Goal: Information Seeking & Learning: Check status

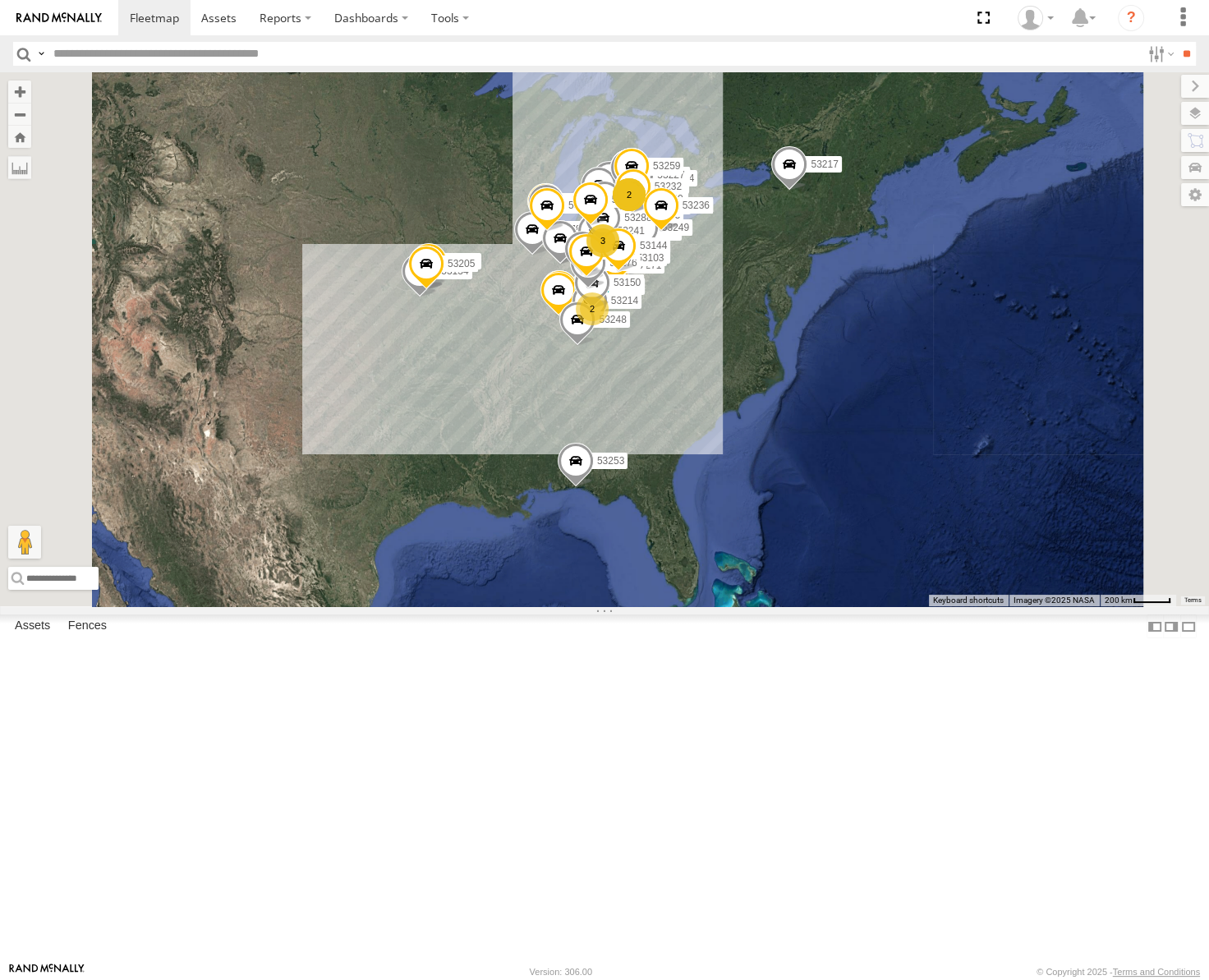
click at [156, 51] on input "text" at bounding box center [594, 53] width 1094 height 24
type input "*****"
click at [1177, 42] on input "**" at bounding box center [1186, 53] width 19 height 24
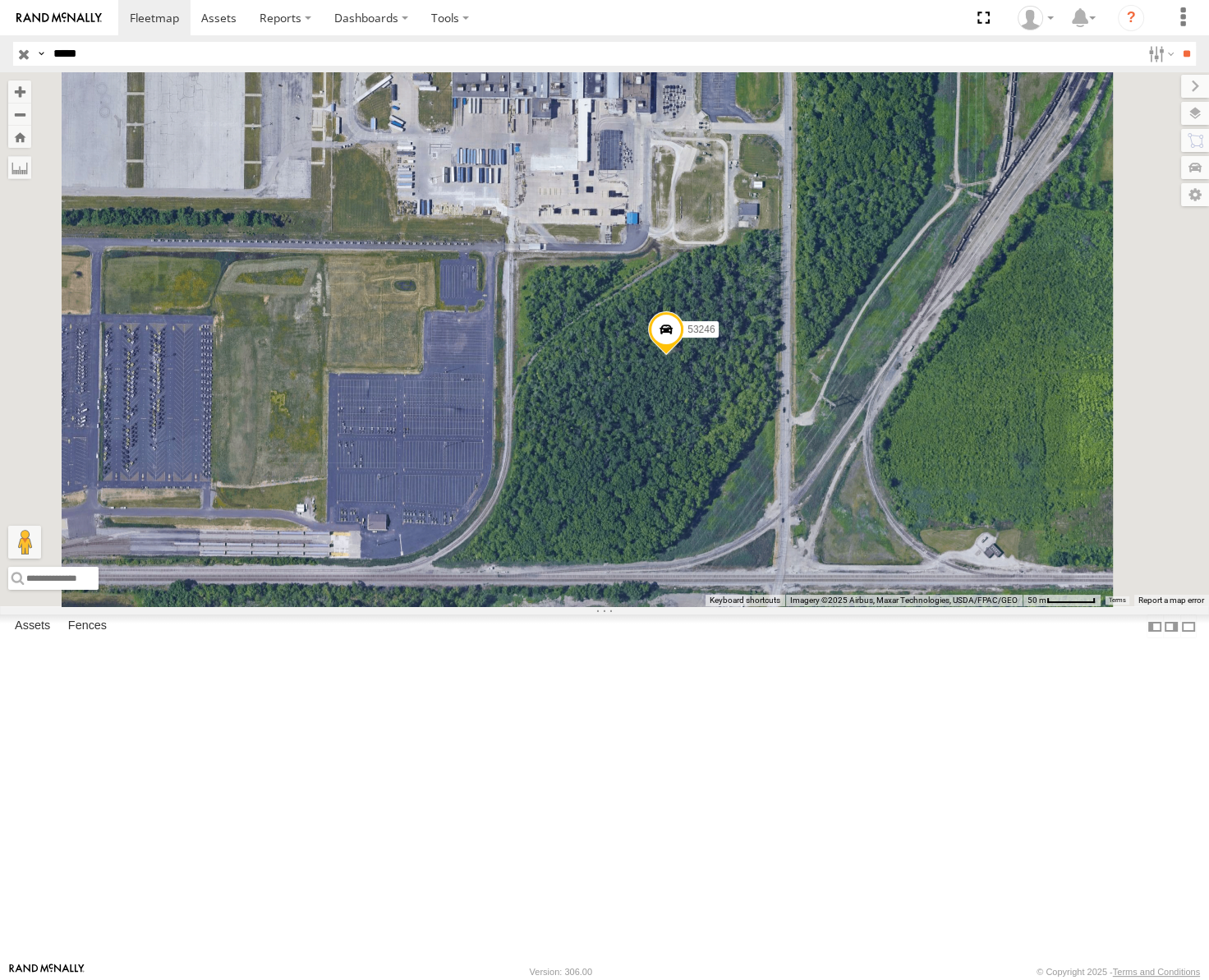
drag, startPoint x: 895, startPoint y: 498, endPoint x: 951, endPoint y: 530, distance: 64.5
click at [951, 530] on div "53246" at bounding box center [604, 339] width 1209 height 534
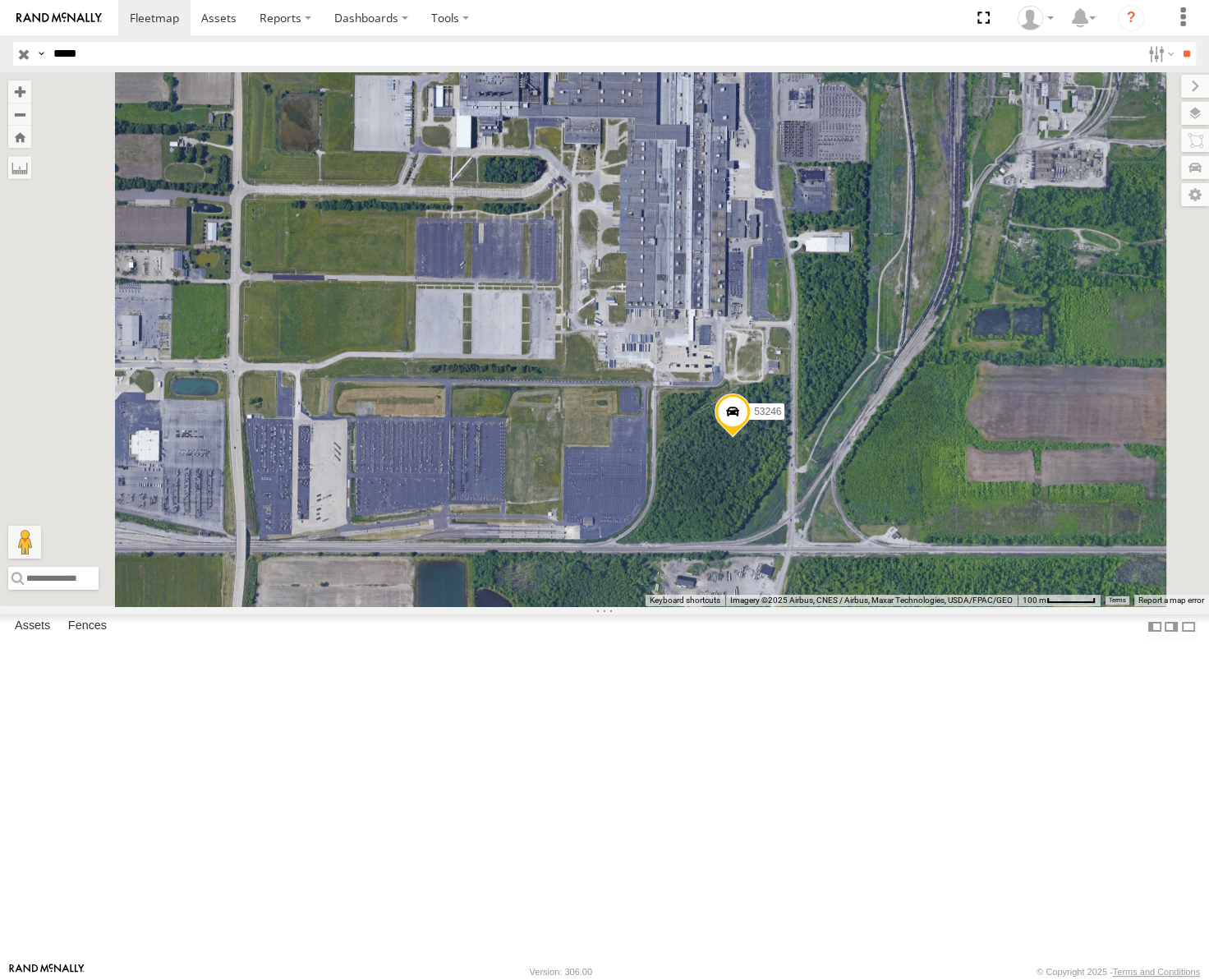
drag, startPoint x: 989, startPoint y: 411, endPoint x: 1011, endPoint y: 522, distance: 113.2
click at [1011, 522] on div "53246" at bounding box center [604, 339] width 1209 height 534
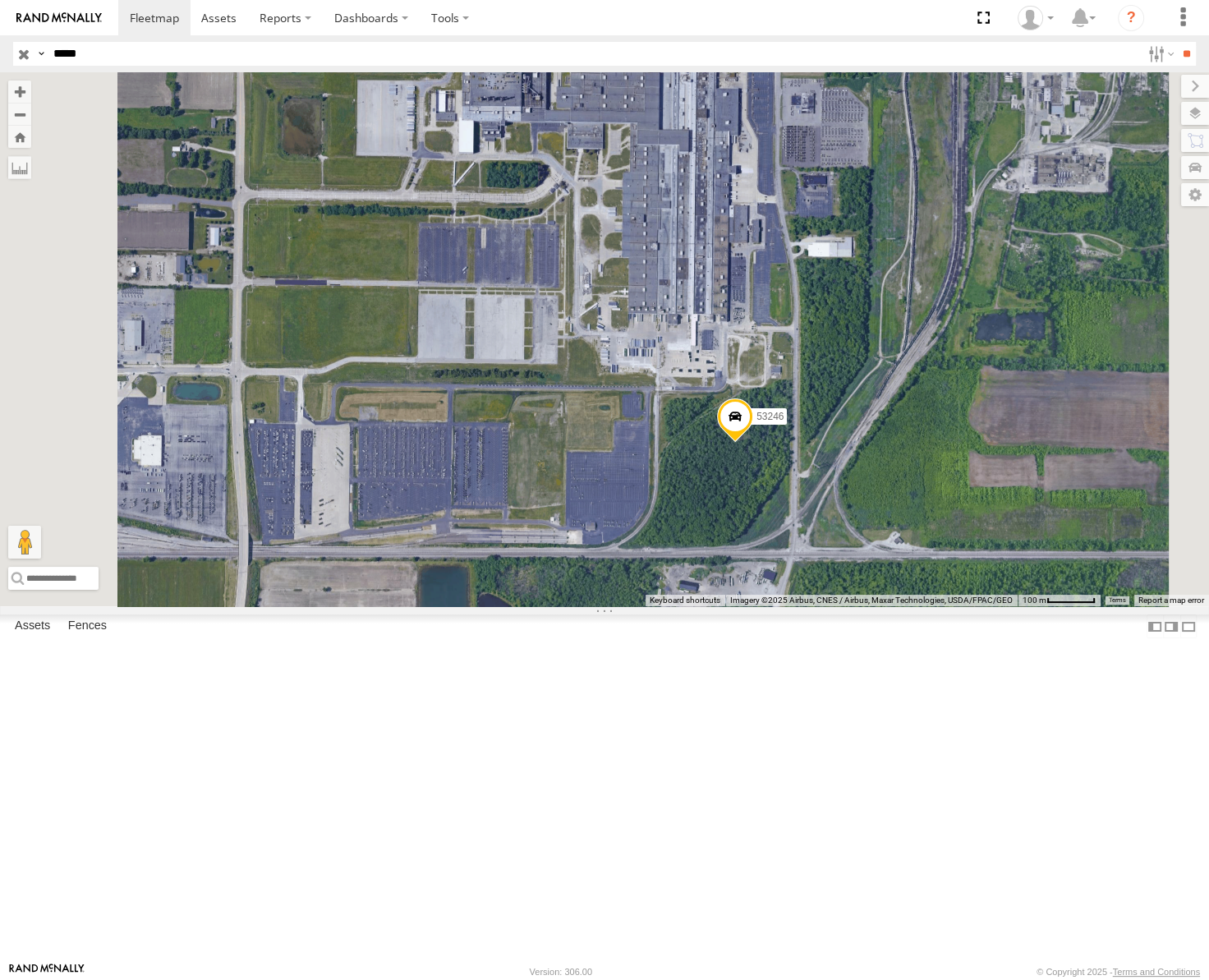
click at [17, 53] on input "button" at bounding box center [24, 53] width 22 height 24
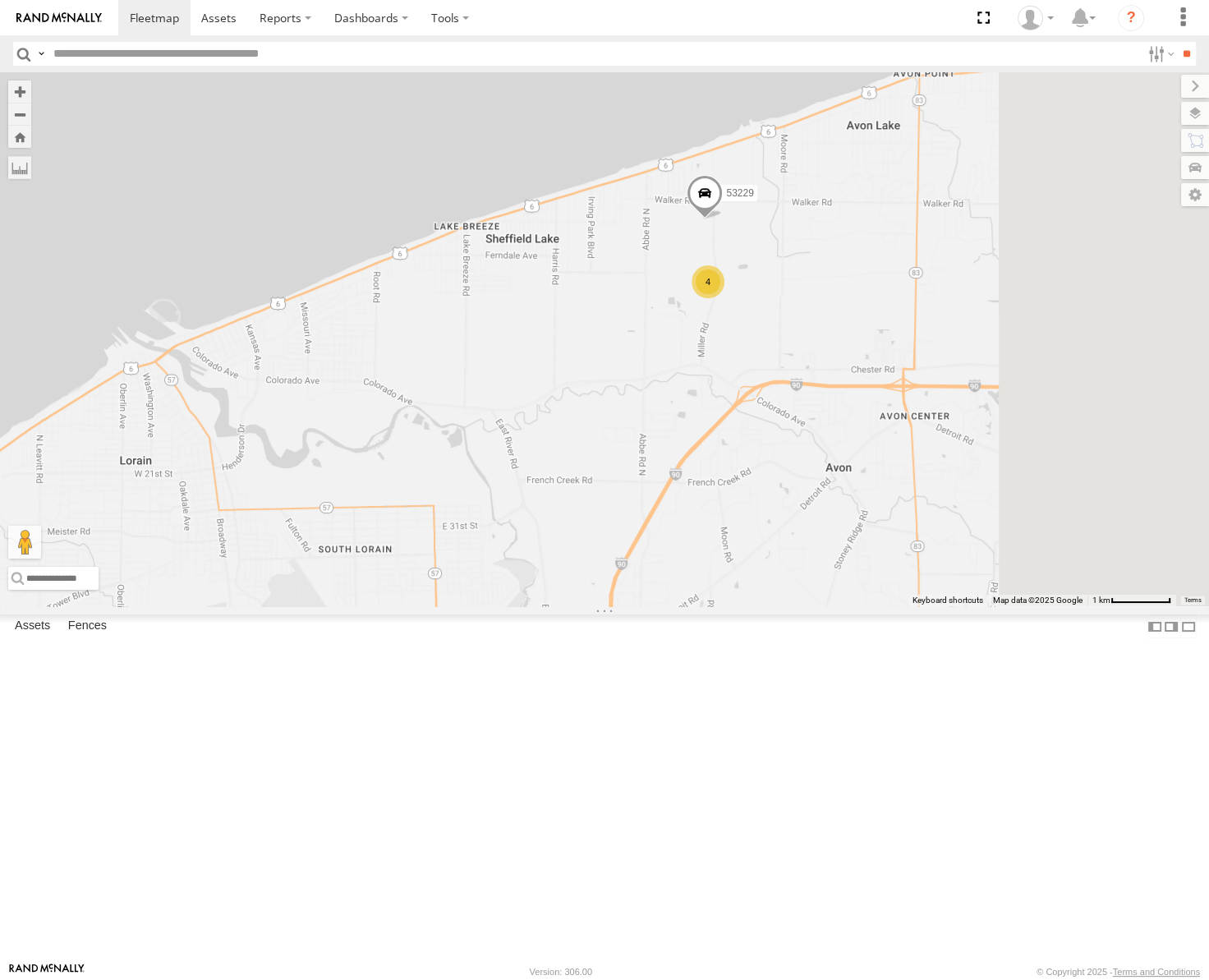
drag, startPoint x: 1151, startPoint y: 366, endPoint x: 966, endPoint y: 412, distance: 190.6
click at [966, 412] on div "53217 53253 53278 53248 53214 53260 53255 53209 53225 53151 53103 53250 53203 5…" at bounding box center [604, 339] width 1209 height 534
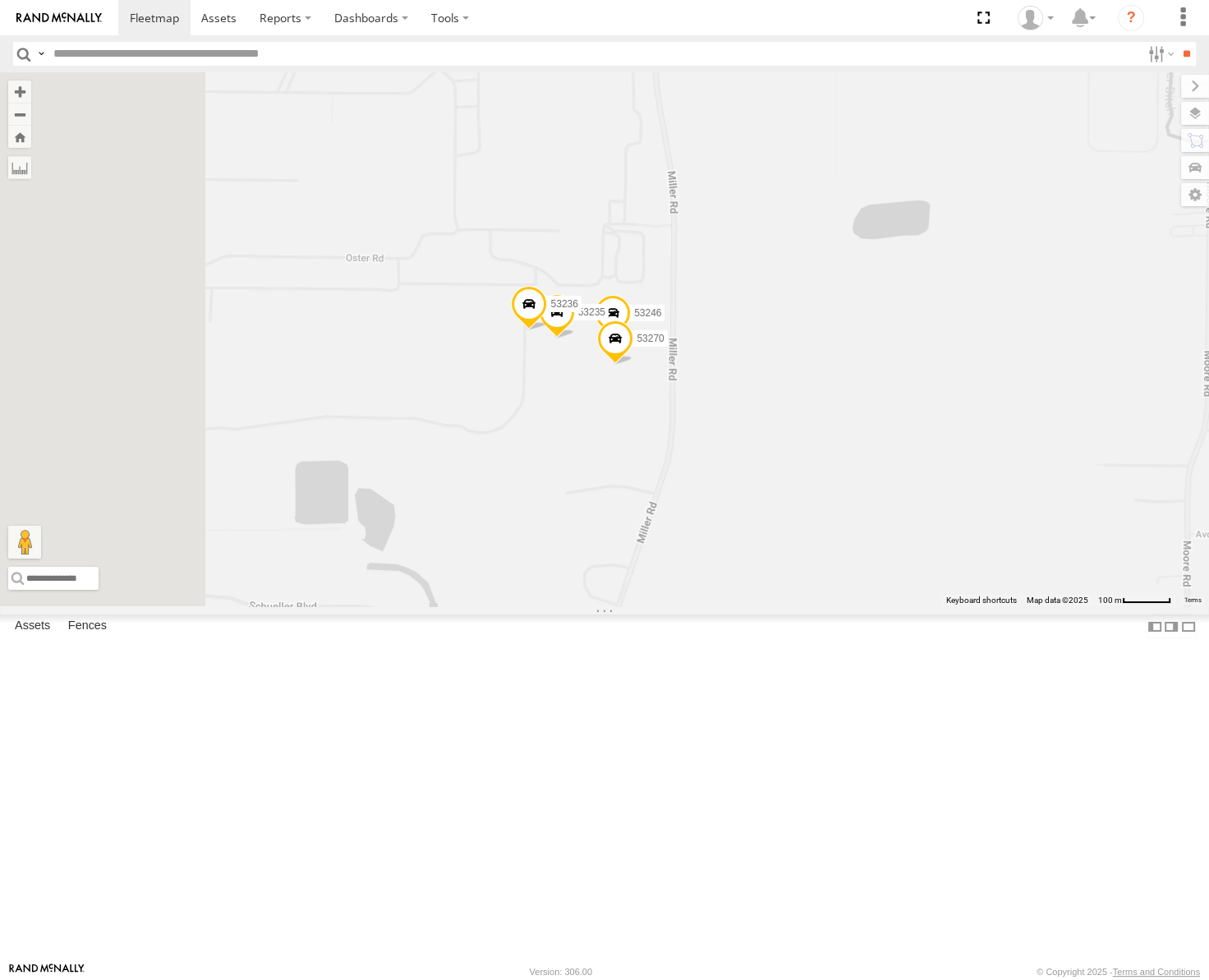
drag, startPoint x: 974, startPoint y: 513, endPoint x: 994, endPoint y: 513, distance: 20.0
click at [994, 513] on div "53217 53253 53278 53248 53214 53260 53255 53209 53225 53151 53103 53250 53203 5…" at bounding box center [604, 339] width 1209 height 534
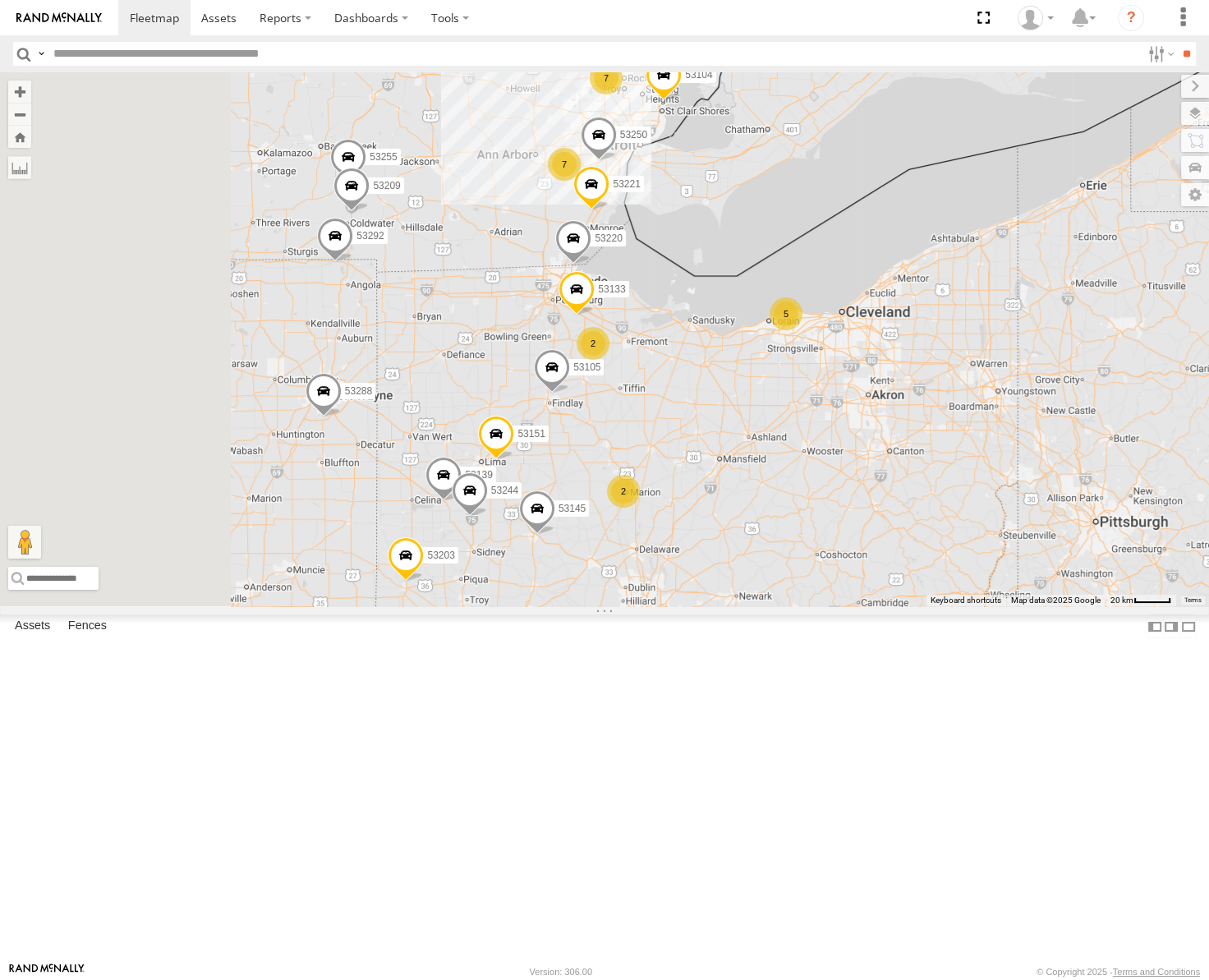
drag, startPoint x: 773, startPoint y: 320, endPoint x: 929, endPoint y: 374, distance: 165.1
click at [929, 374] on div "53217 53253 53278 53248 53214 53260 53271 53255 53209 53225 53151 53103 53250 5…" at bounding box center [604, 339] width 1209 height 534
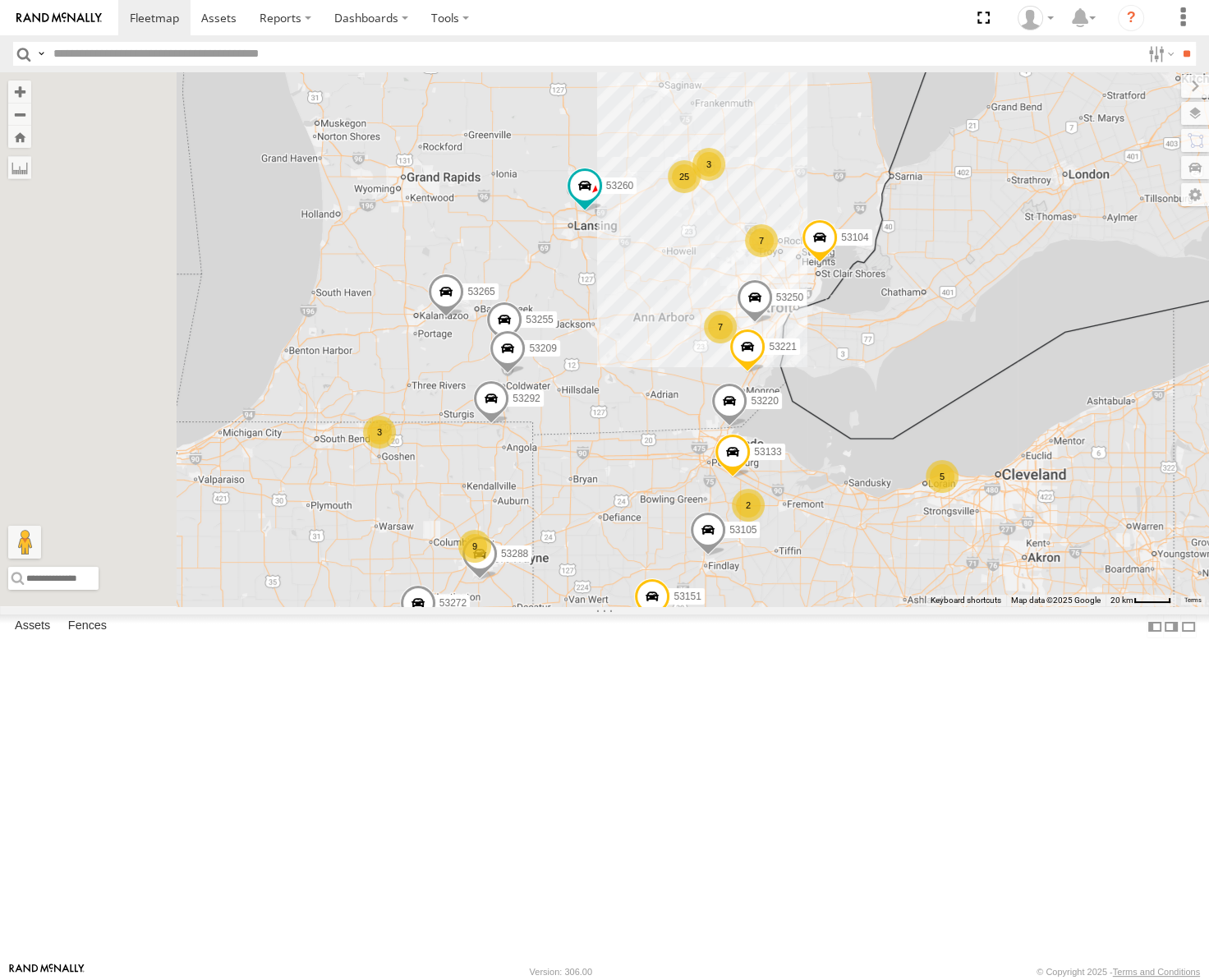
drag, startPoint x: 599, startPoint y: 206, endPoint x: 728, endPoint y: 369, distance: 207.9
click at [728, 369] on div "53217 53253 53278 53248 53214 53260 53271 53255 53209 53225 53151 53103 53250 5…" at bounding box center [604, 339] width 1209 height 534
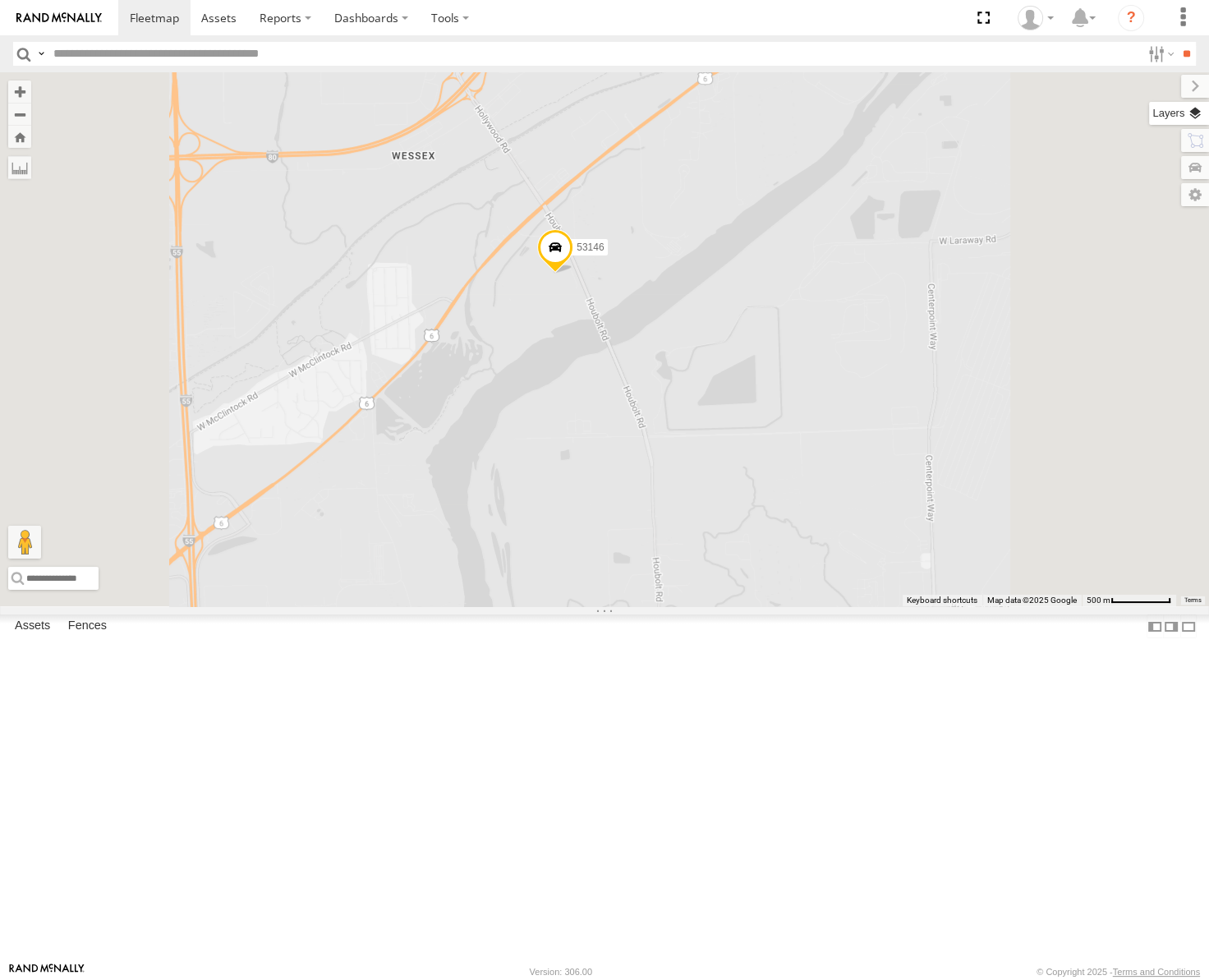
click at [1195, 113] on label at bounding box center [1179, 113] width 60 height 23
click at [0, 0] on label "Basemaps" at bounding box center [0, 0] width 0 height 0
click at [0, 0] on span "Satellite" at bounding box center [0, 0] width 0 height 0
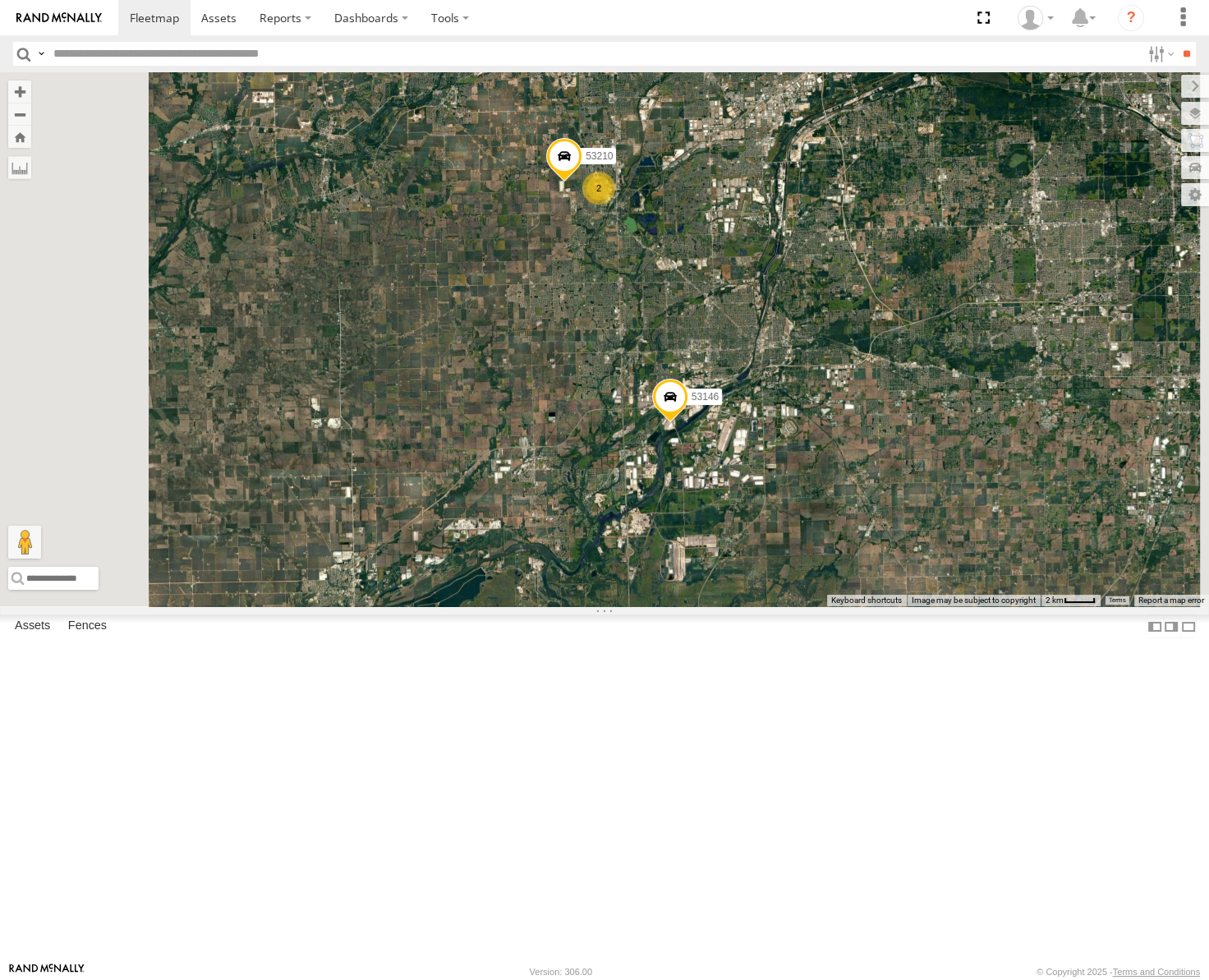
drag, startPoint x: 792, startPoint y: 260, endPoint x: 829, endPoint y: 423, distance: 167.1
click at [829, 423] on div "53217 53278 53253 53248 53214 53260 53241 53271 53272 53151 53203 53104 53145 5…" at bounding box center [604, 339] width 1209 height 534
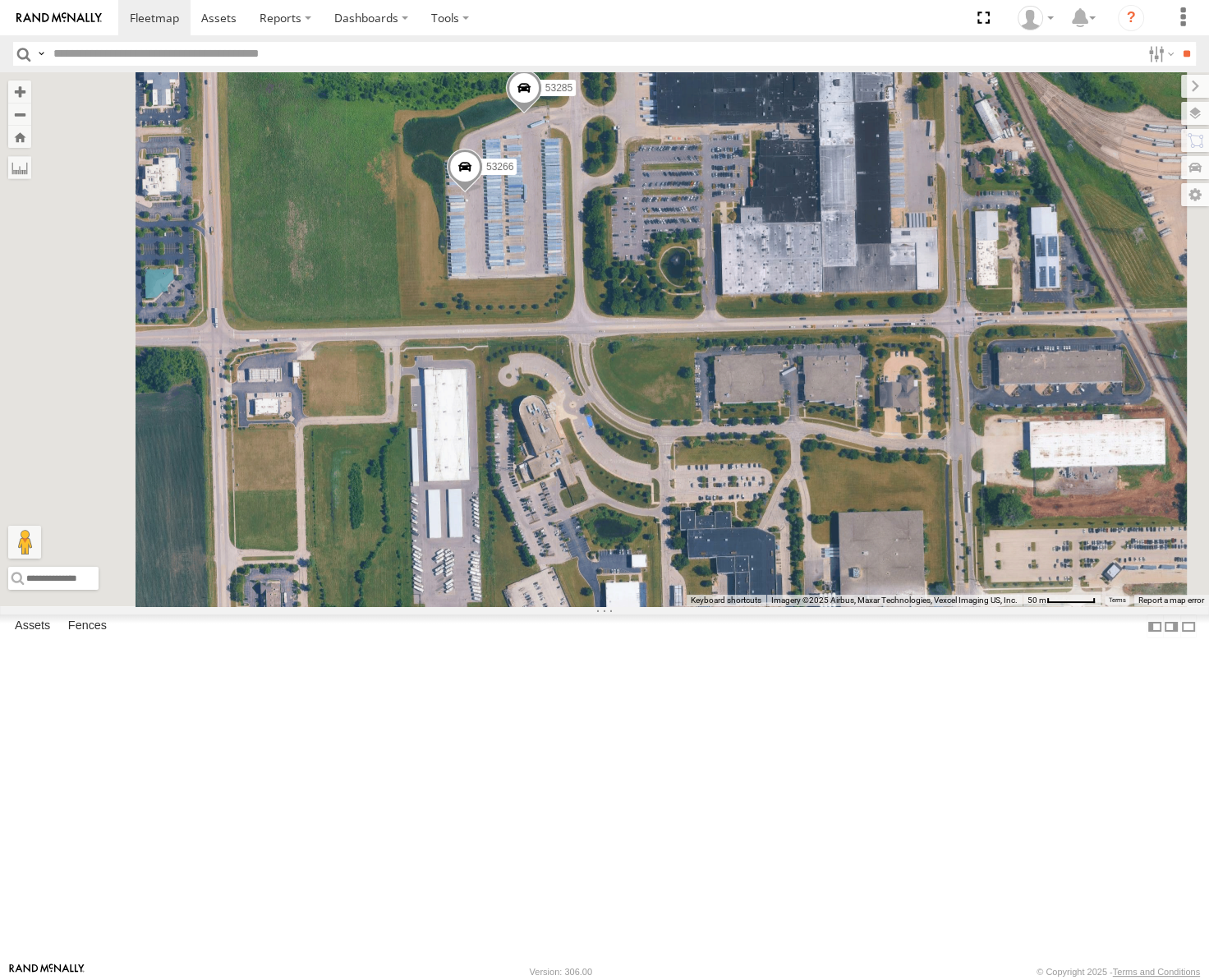
drag, startPoint x: 849, startPoint y: 238, endPoint x: 850, endPoint y: 328, distance: 90.0
click at [850, 328] on div "53217 53278 53253 53248 53214 53260 53241 53271 53272 53151 53203 53104 53145 5…" at bounding box center [604, 339] width 1209 height 534
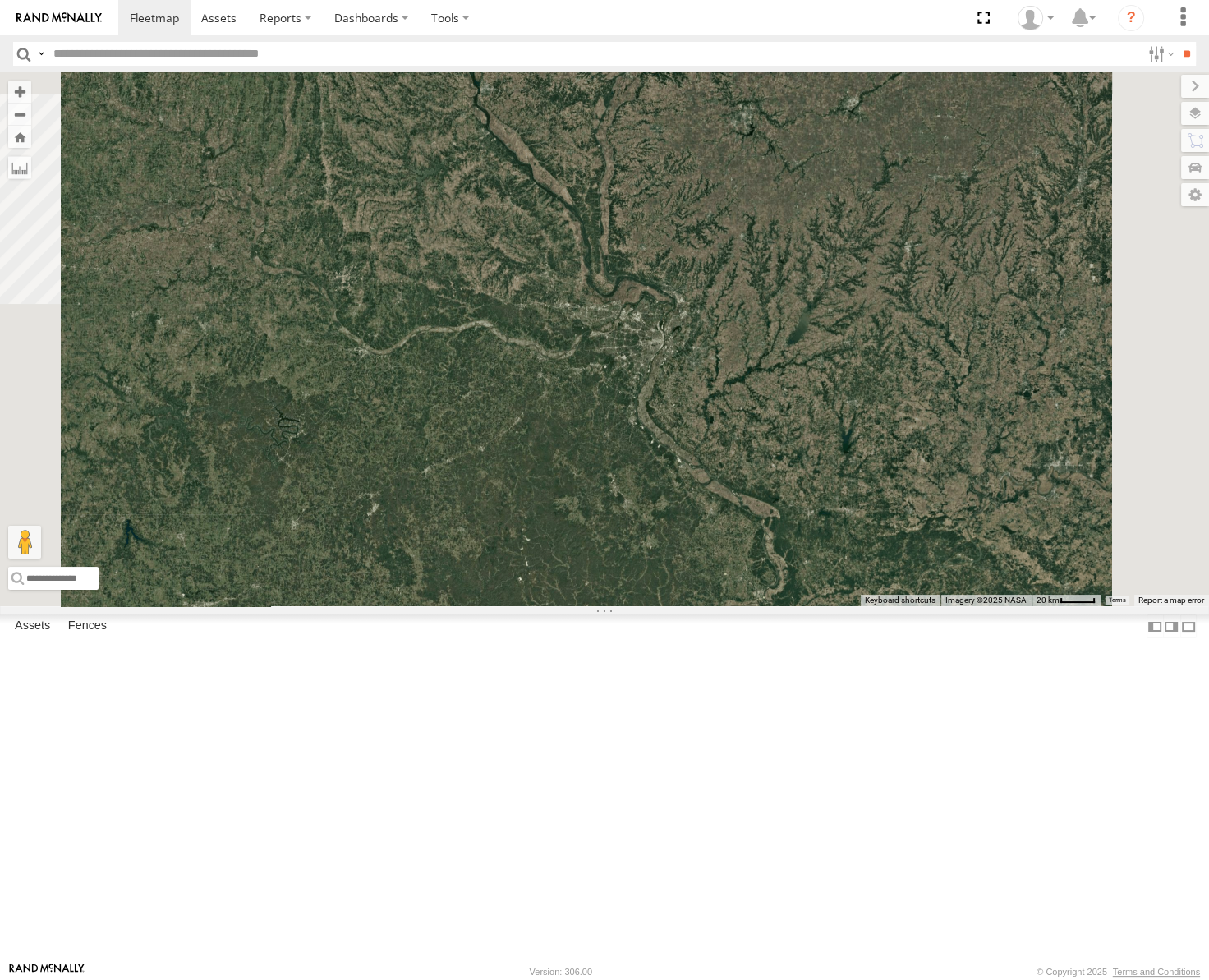
drag, startPoint x: 843, startPoint y: 357, endPoint x: 551, endPoint y: 777, distance: 511.5
click at [551, 606] on div "53217 53278 53253" at bounding box center [604, 339] width 1209 height 534
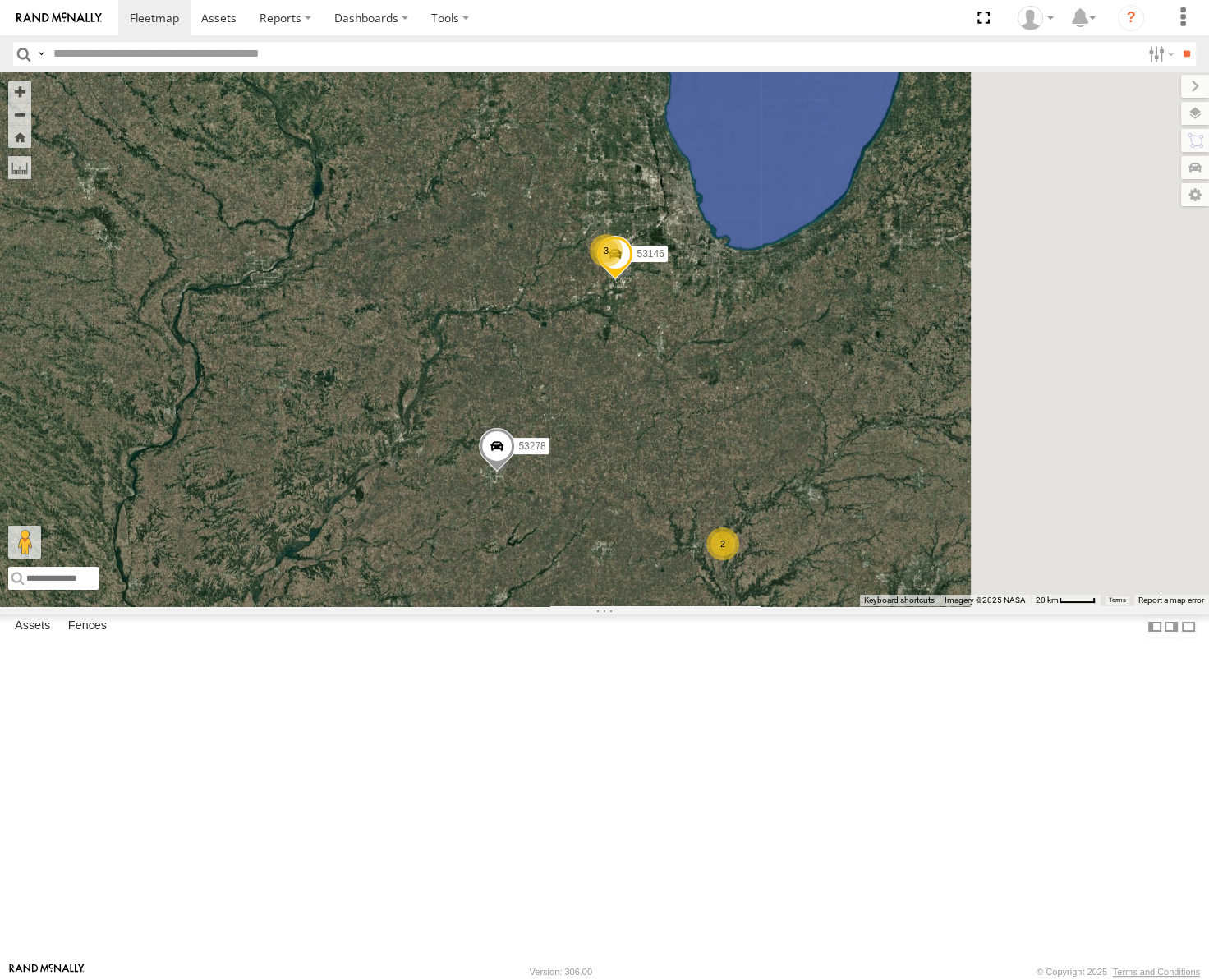
drag, startPoint x: 854, startPoint y: 356, endPoint x: 642, endPoint y: 615, distance: 334.7
click at [642, 606] on div "53217 53278 53253 4 3 2 53146" at bounding box center [604, 339] width 1209 height 534
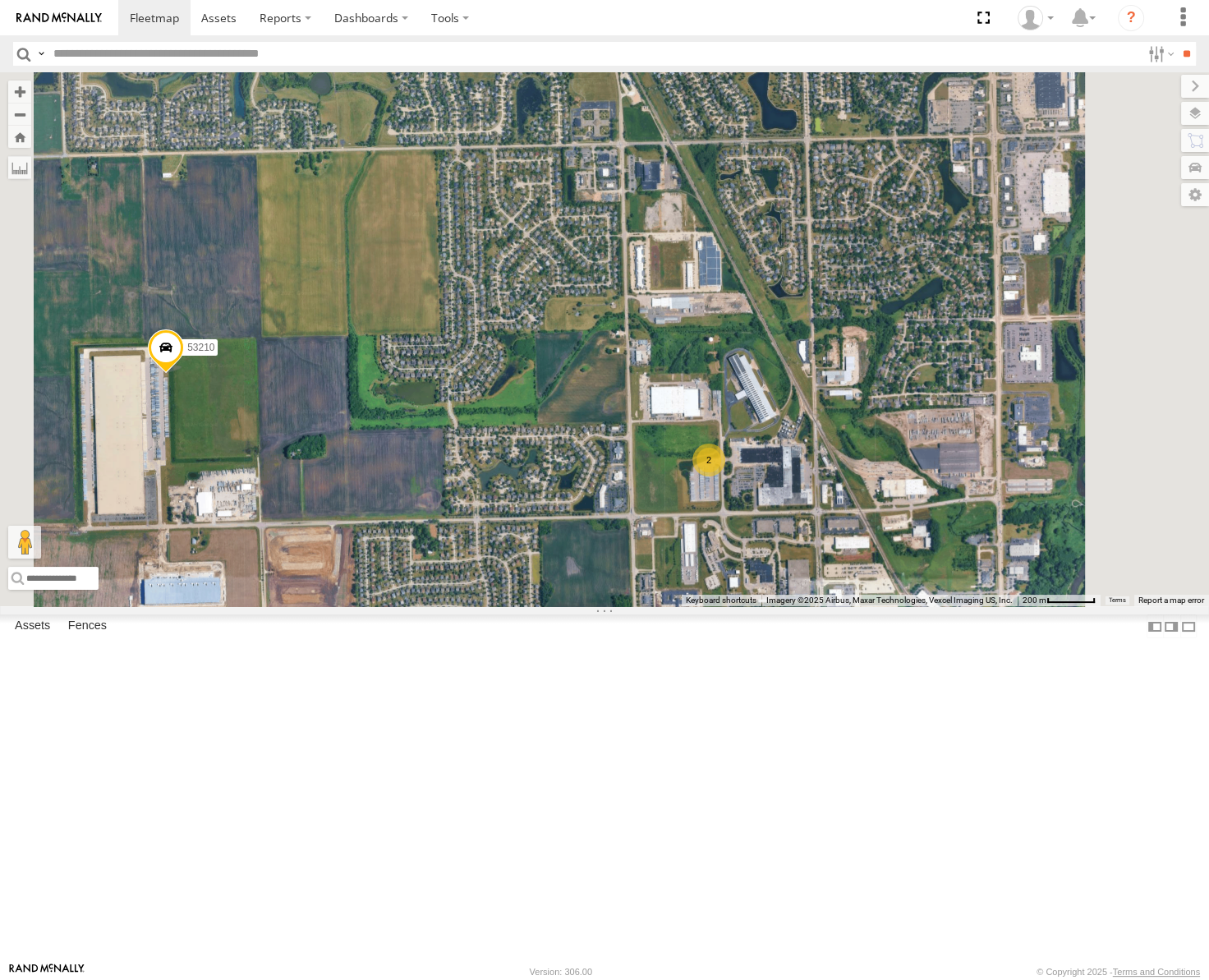
drag, startPoint x: 775, startPoint y: 632, endPoint x: 691, endPoint y: 572, distance: 103.2
click at [691, 575] on div "53217 53278 53253 53146 53255 53272 53209 53265 53241 53292 53281 53288 53210 2" at bounding box center [604, 339] width 1209 height 534
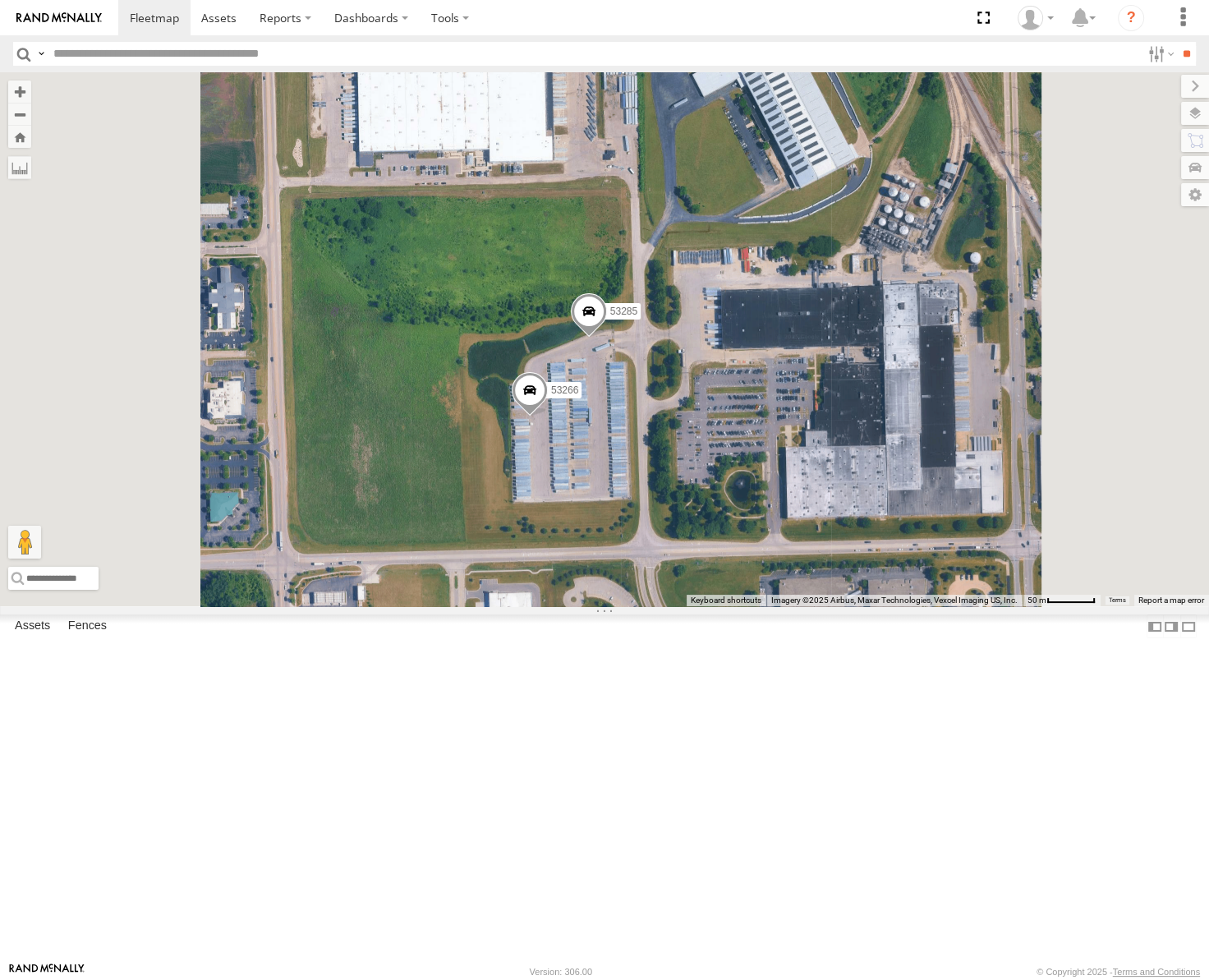
drag, startPoint x: 829, startPoint y: 616, endPoint x: 872, endPoint y: 576, distance: 58.7
click at [872, 576] on div "53217 53278 53253 53146 53255 53272 53209 53265 53241 53292 53281 53288 53210 5…" at bounding box center [604, 339] width 1209 height 534
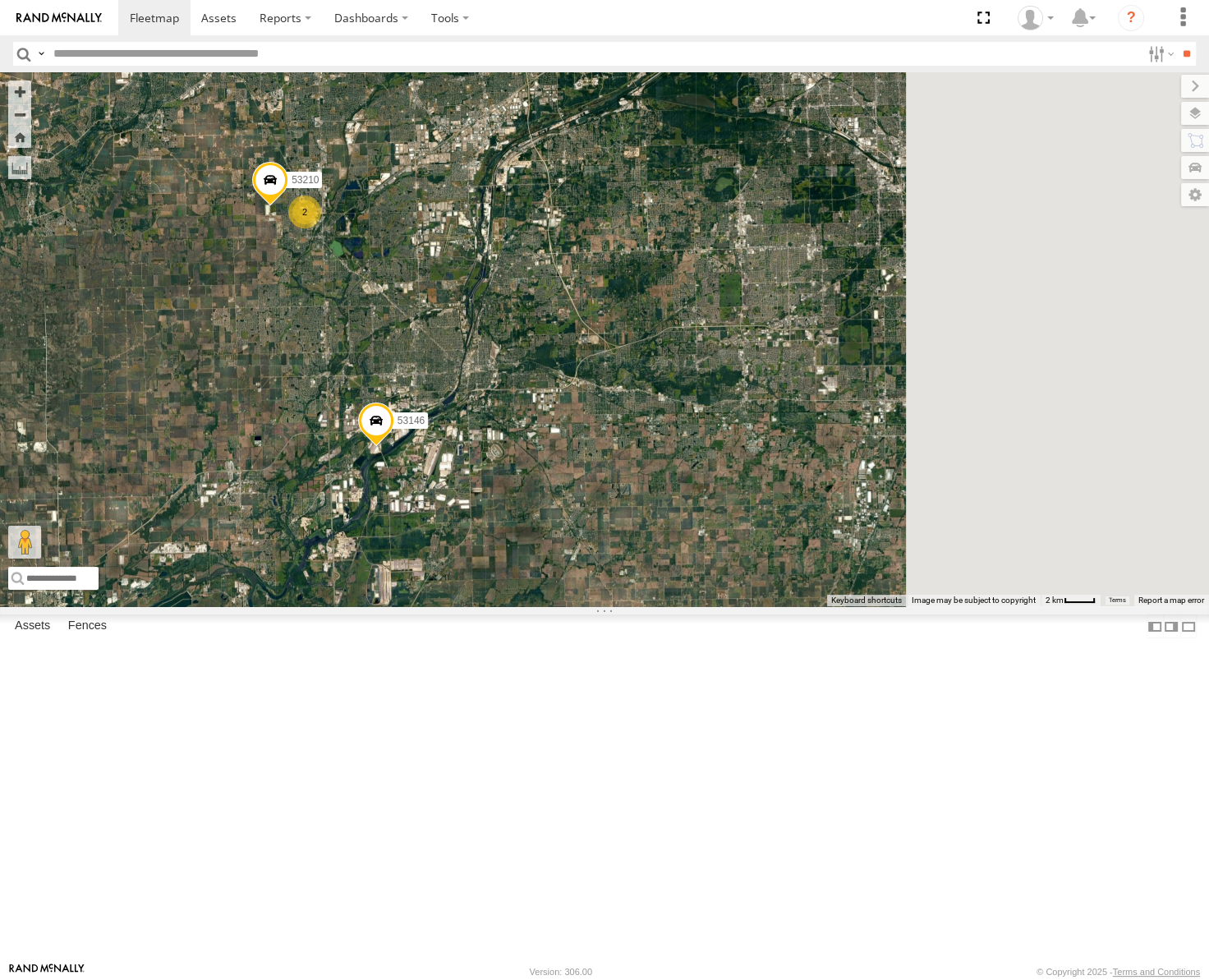
drag, startPoint x: 882, startPoint y: 471, endPoint x: 618, endPoint y: 483, distance: 264.3
click at [618, 483] on div "53217 53278 53253 53146 53255 53272 53209 53265 53241 53292 53281 53288 53210 2" at bounding box center [604, 339] width 1209 height 534
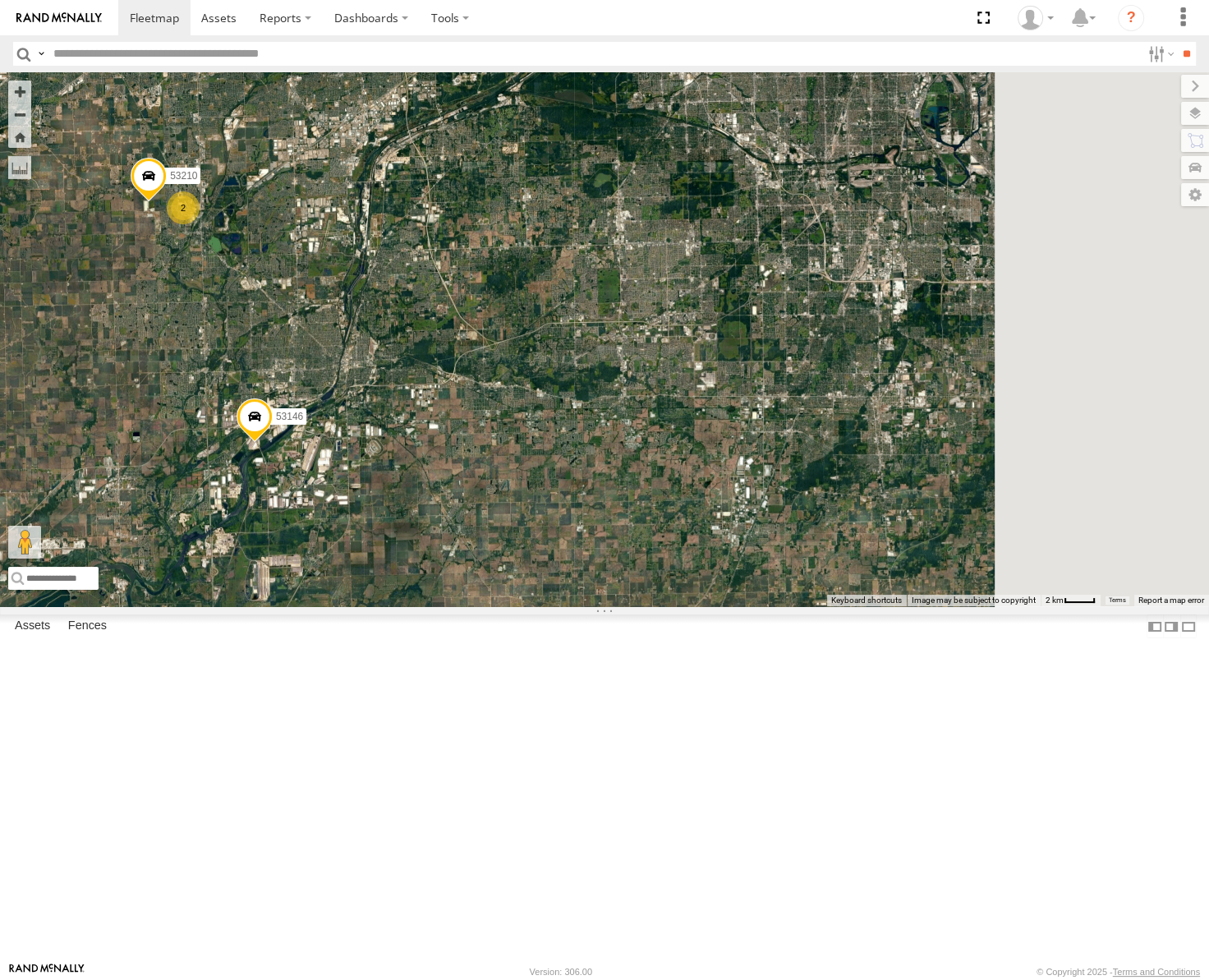
drag, startPoint x: 875, startPoint y: 518, endPoint x: 680, endPoint y: 515, distance: 195.0
click at [680, 516] on div "53217 53278 53253 53146 53255 53272 53209 53265 53241 53292 53281 53288 53210 2" at bounding box center [604, 339] width 1209 height 534
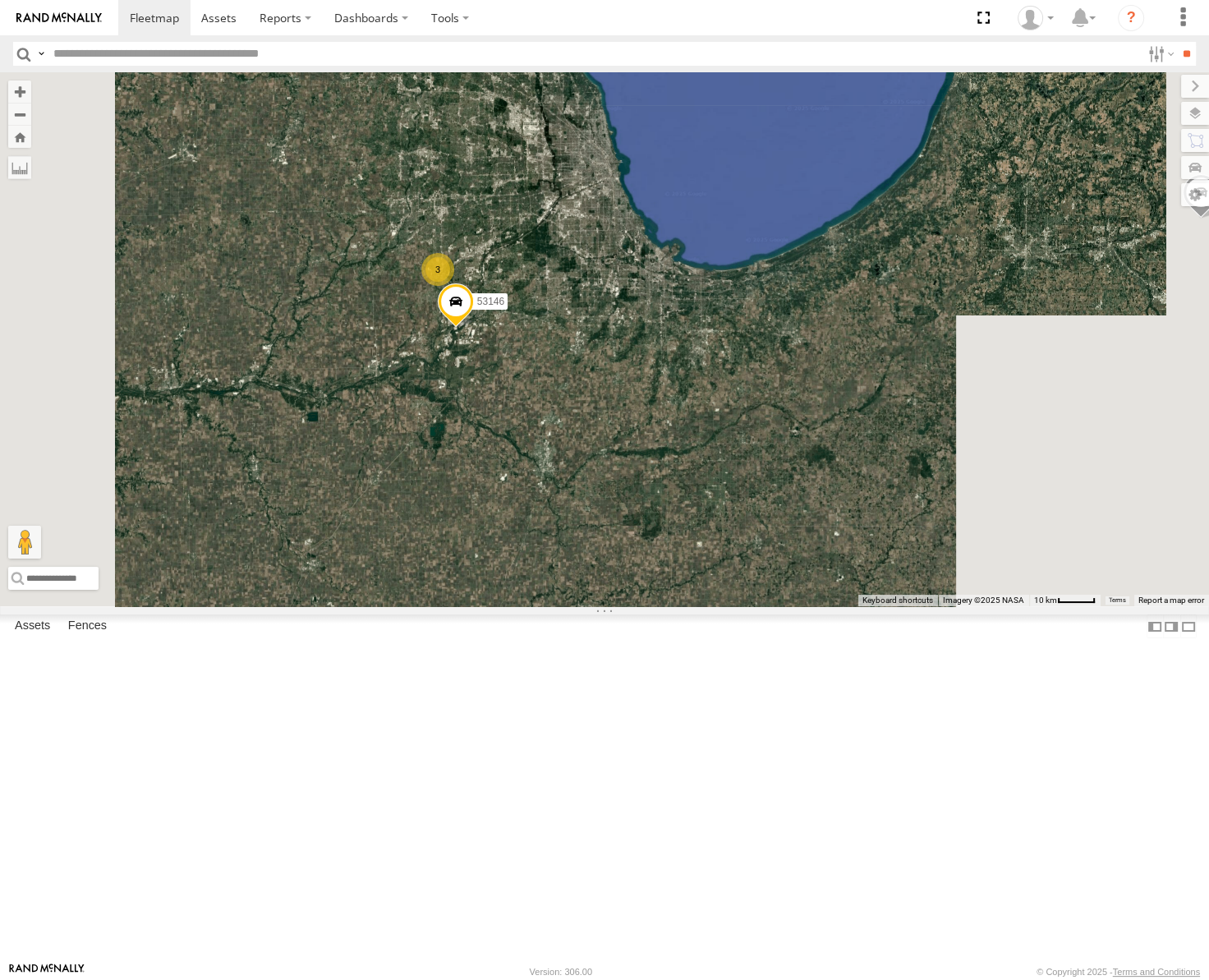
drag, startPoint x: 911, startPoint y: 468, endPoint x: 865, endPoint y: 483, distance: 48.4
click at [865, 483] on div "53217 53278 53253 53146 53255 53272 53209 53265 53241 53292 53281 53288 3" at bounding box center [604, 339] width 1209 height 534
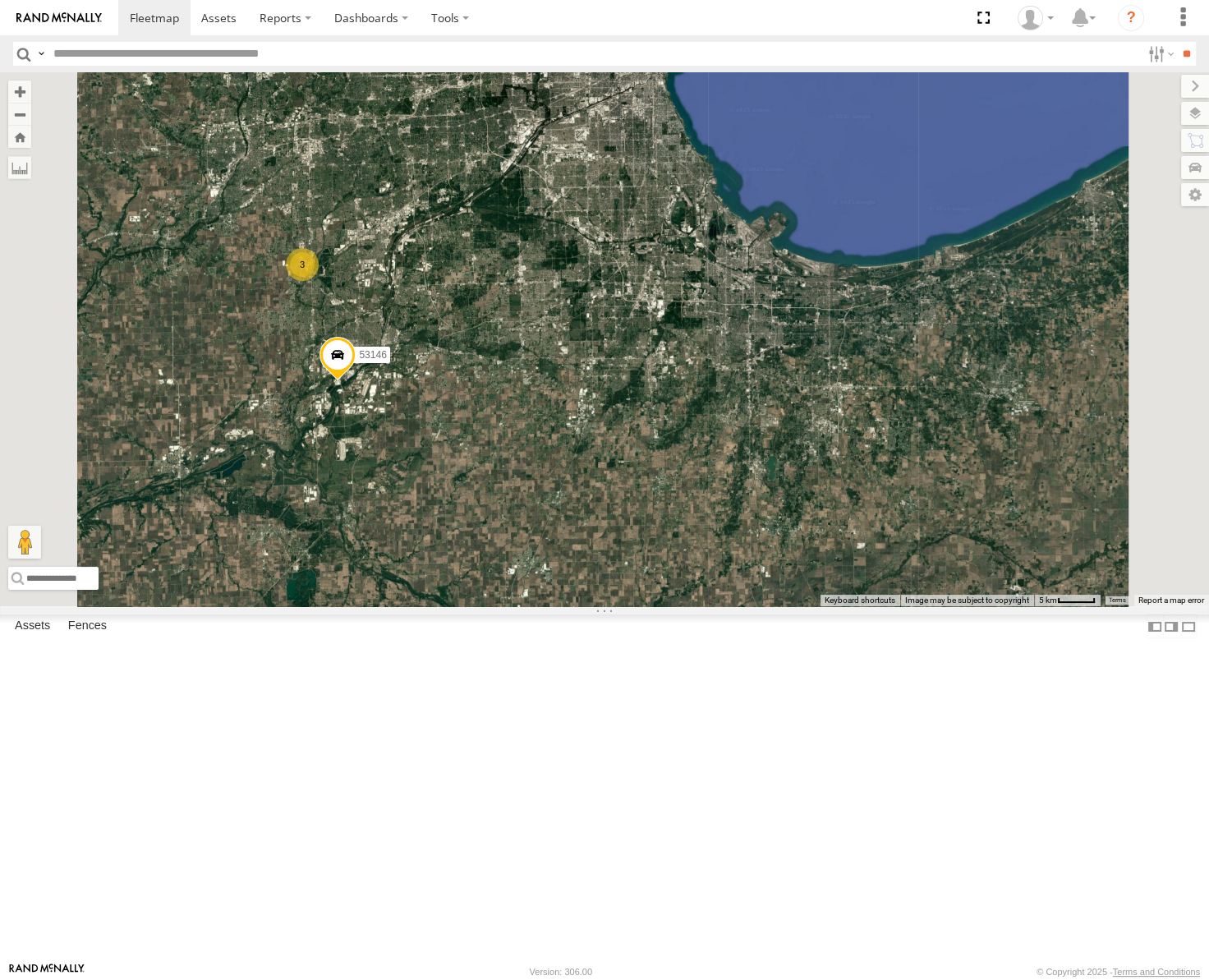
drag, startPoint x: 714, startPoint y: 549, endPoint x: 765, endPoint y: 525, distance: 56.4
click at [765, 525] on div "53217 53278 53253 53146 53255 53272 53209 53265 53241 53292 53281 53288 3" at bounding box center [604, 339] width 1209 height 534
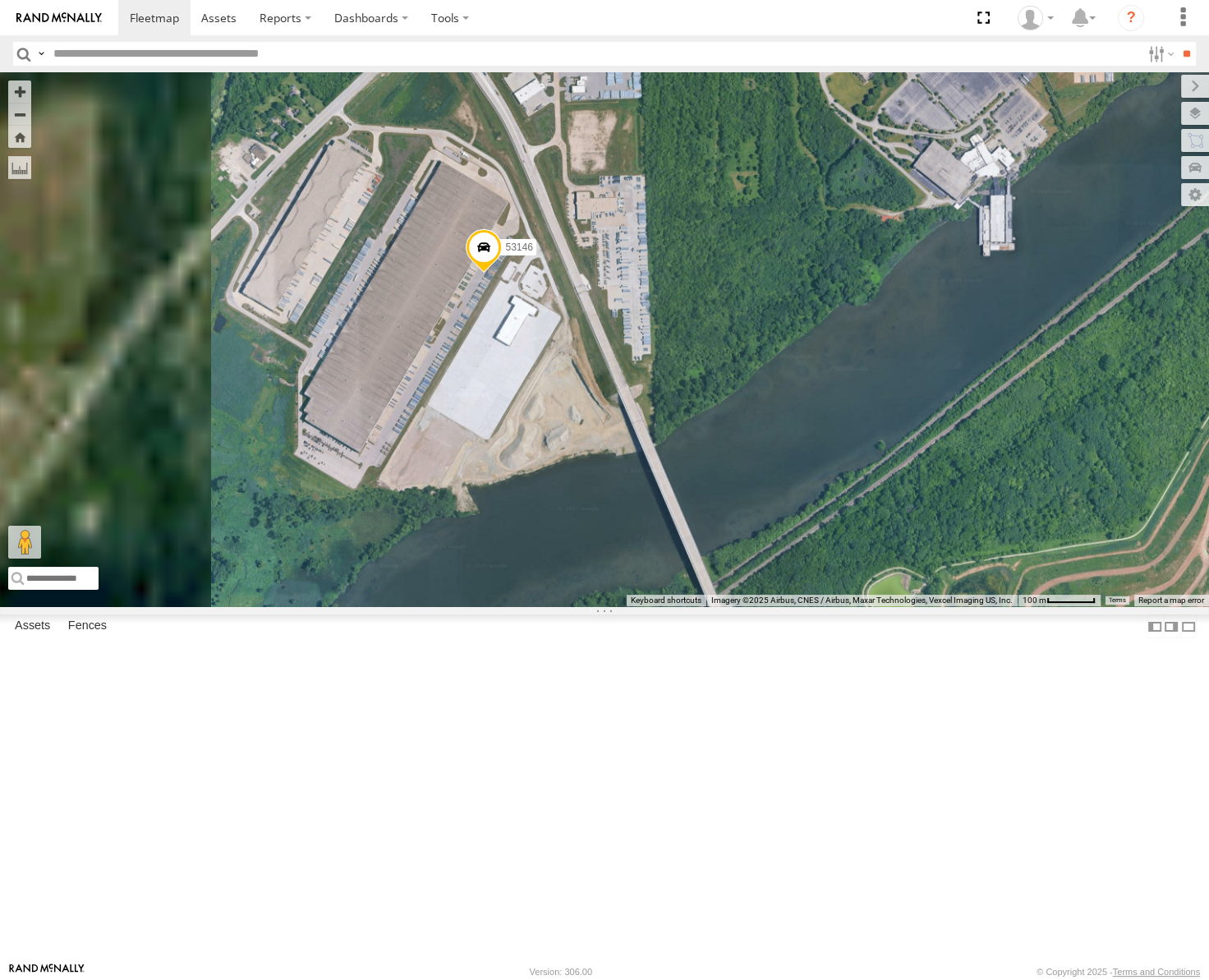
drag, startPoint x: 763, startPoint y: 508, endPoint x: 804, endPoint y: 494, distance: 43.3
click at [804, 494] on div "53217 53278 53253 53146 53255 53272 53209 53265 53241 53292 53281 53288" at bounding box center [604, 339] width 1209 height 534
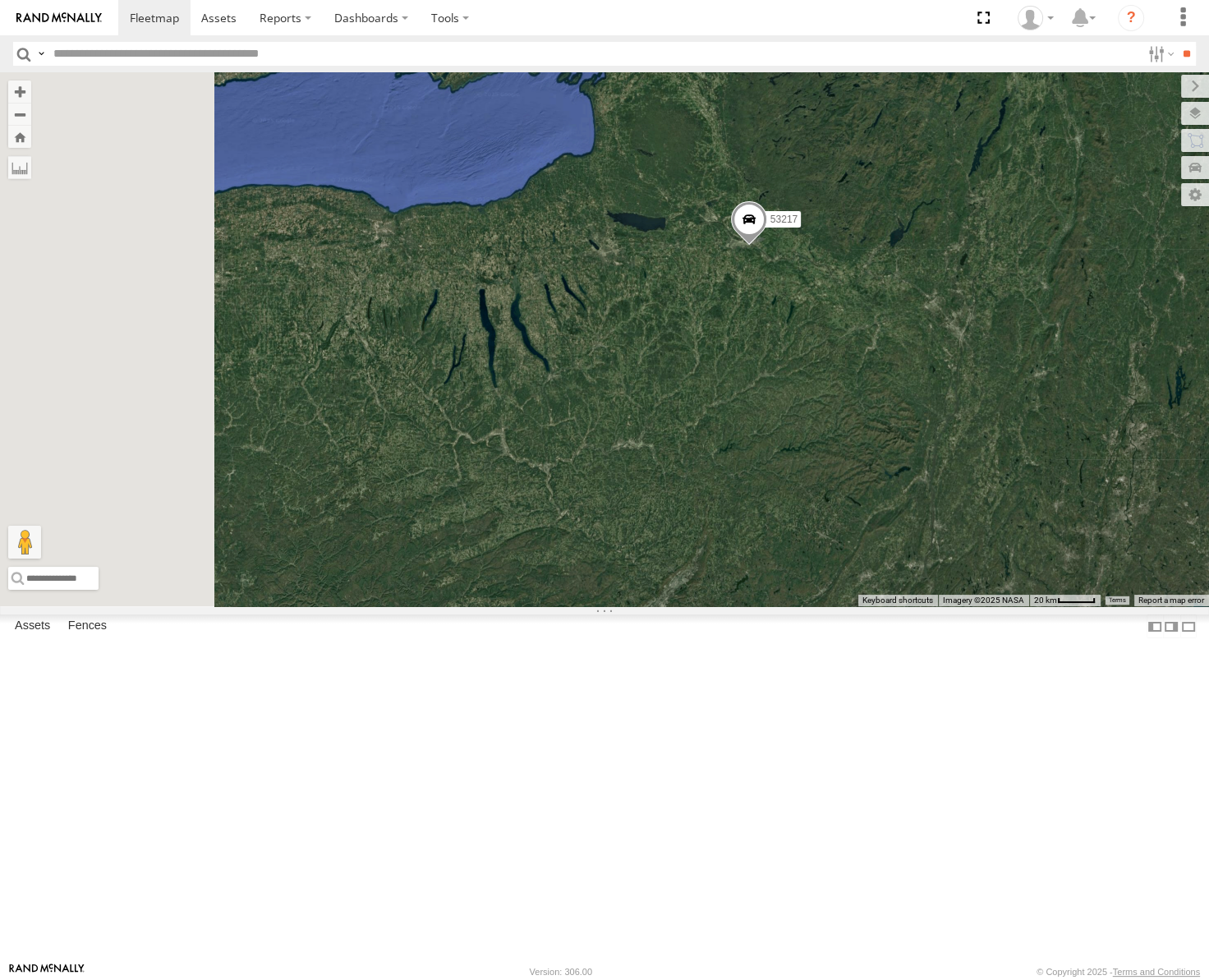
drag, startPoint x: 683, startPoint y: 598, endPoint x: 950, endPoint y: 571, distance: 268.4
click at [950, 571] on div "53217 53253 53278" at bounding box center [604, 339] width 1209 height 534
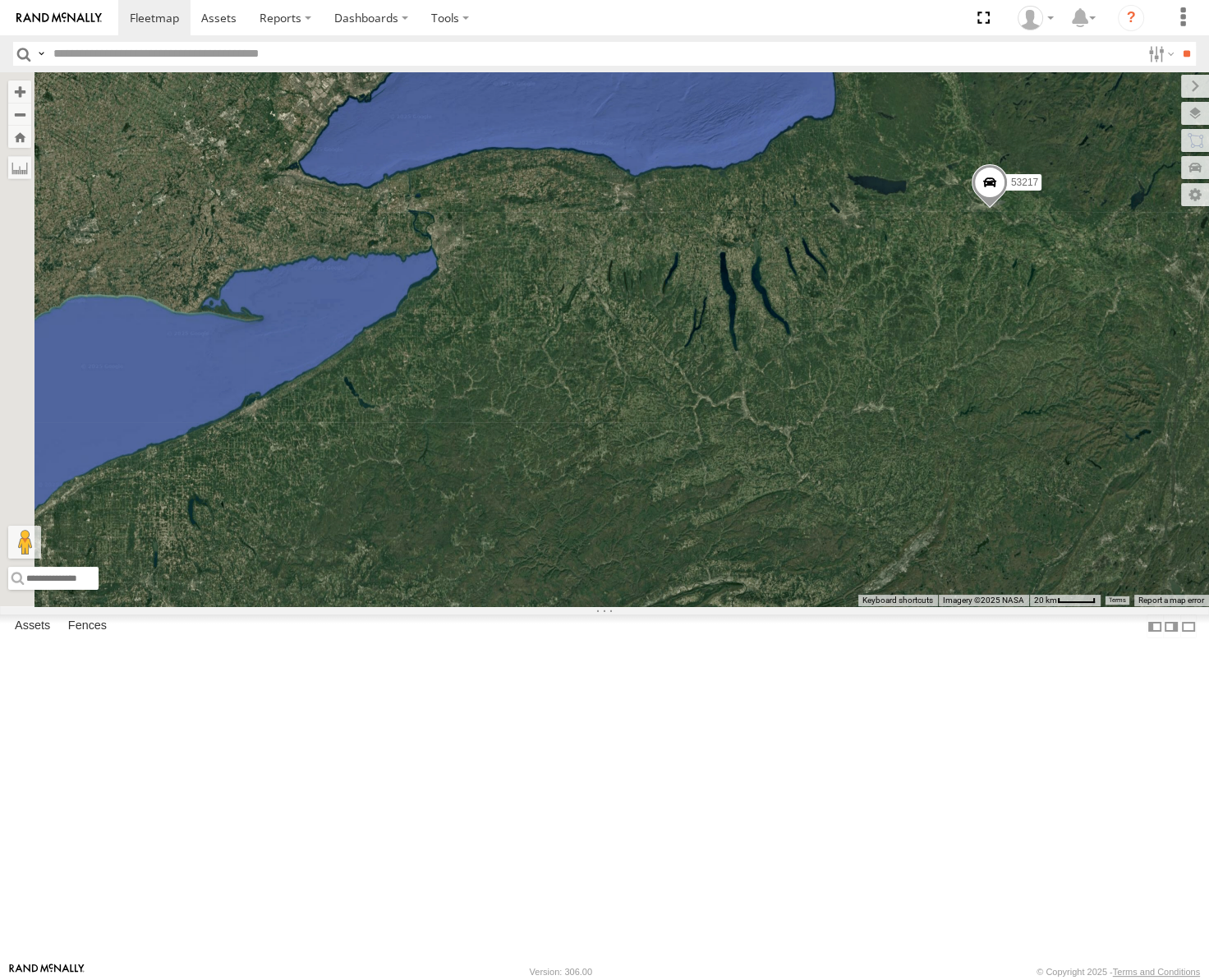
drag, startPoint x: 667, startPoint y: 535, endPoint x: 920, endPoint y: 470, distance: 261.2
click at [920, 470] on div "53217 53253 53278" at bounding box center [604, 339] width 1209 height 534
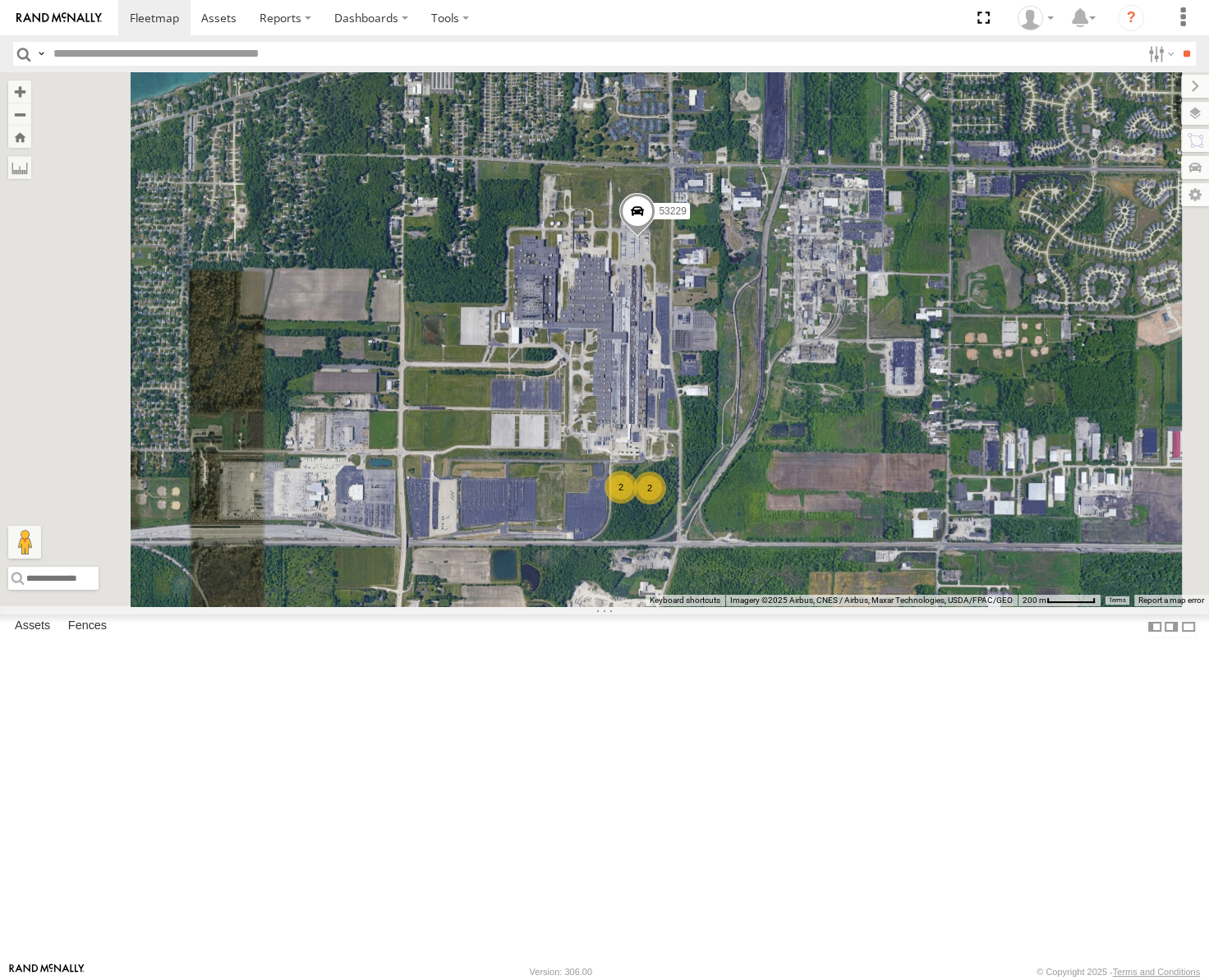
drag, startPoint x: 905, startPoint y: 528, endPoint x: 845, endPoint y: 397, distance: 144.1
click at [848, 403] on div "53217 53253 53278 53151 53104 53145 53105 53137 53271 53255 53209 53203 53260 5…" at bounding box center [604, 339] width 1209 height 534
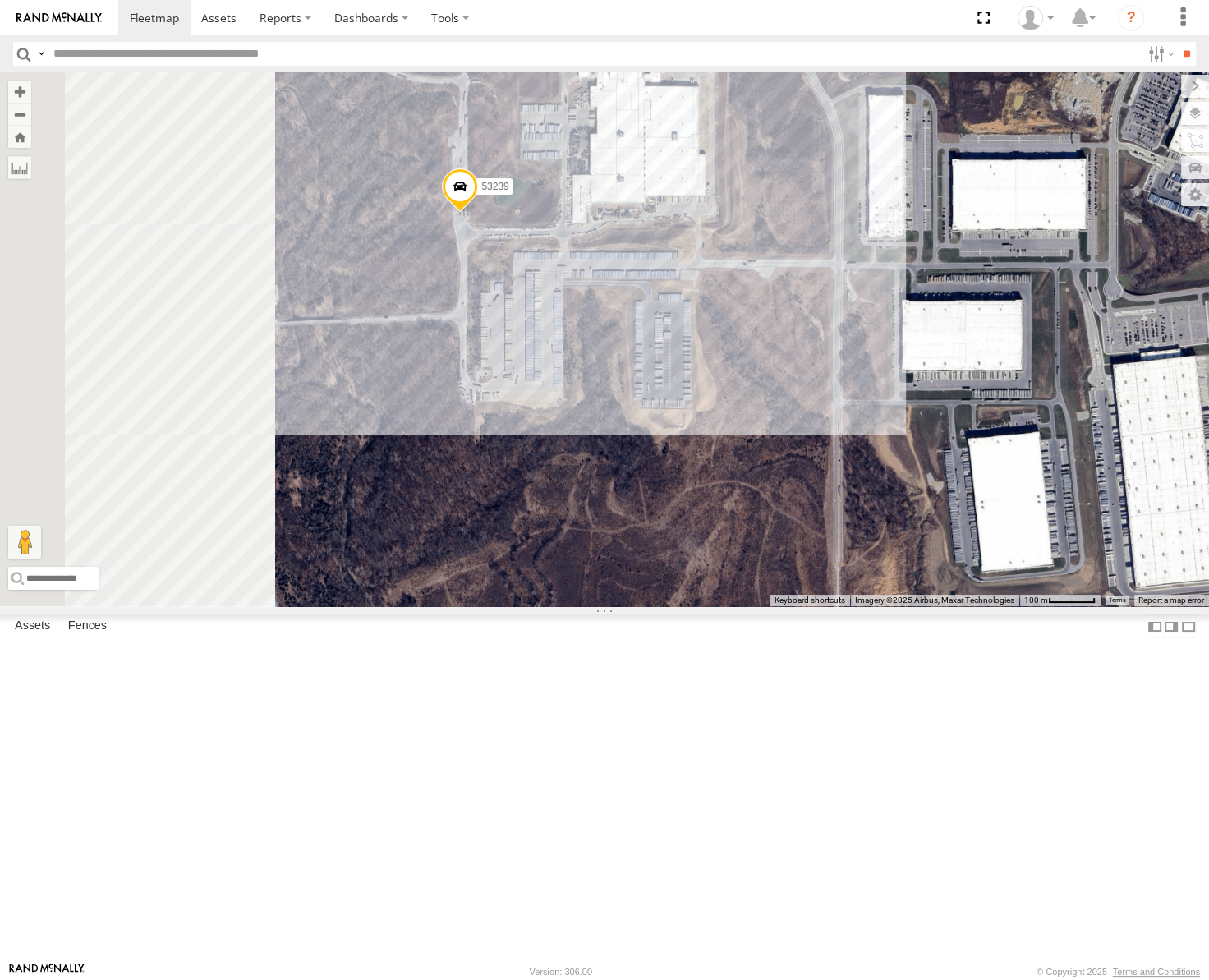
drag, startPoint x: 598, startPoint y: 344, endPoint x: 763, endPoint y: 398, distance: 173.6
click at [763, 398] on div "53217 53278 53253 53134 53239" at bounding box center [604, 339] width 1209 height 534
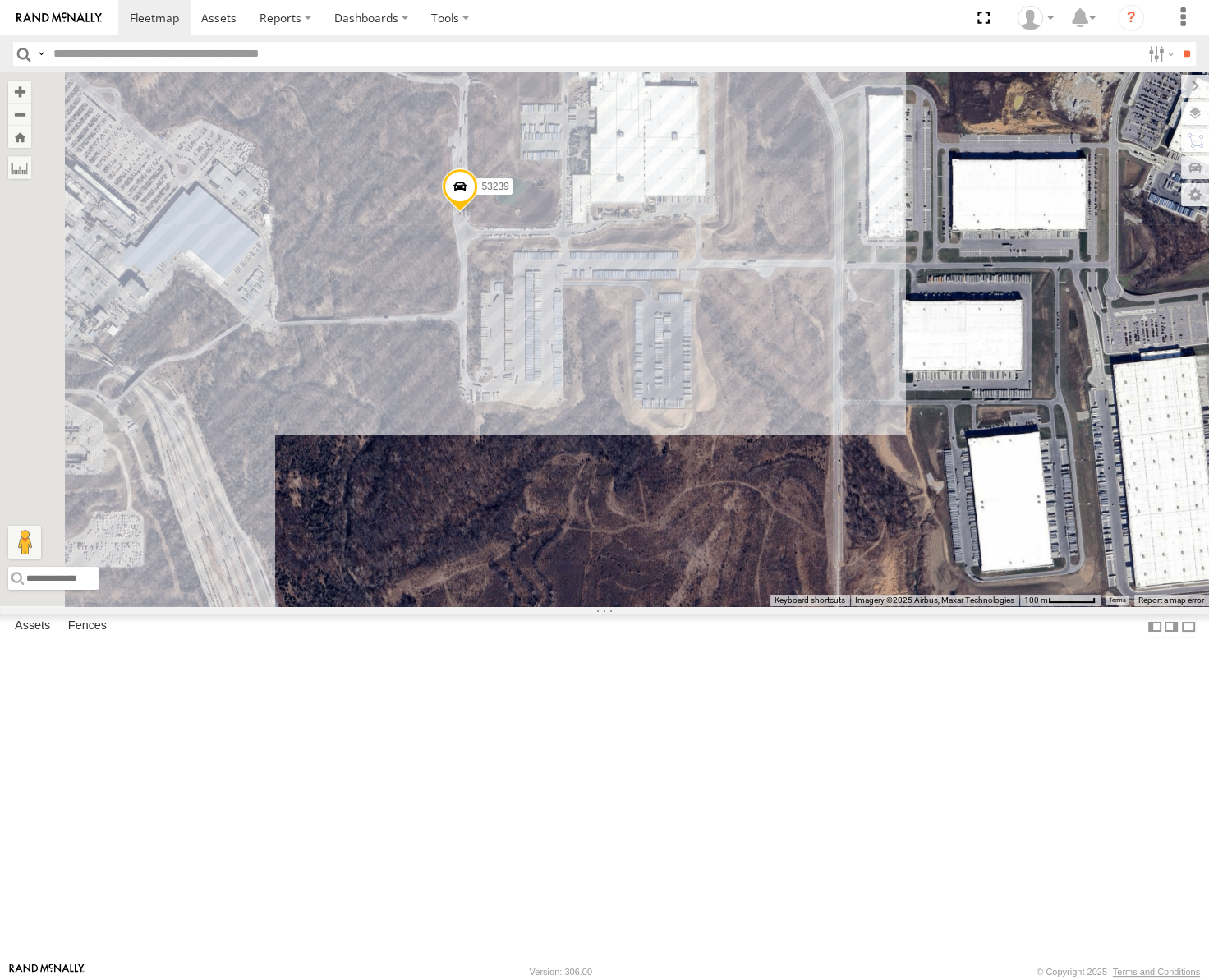
click at [478, 213] on span at bounding box center [459, 190] width 36 height 44
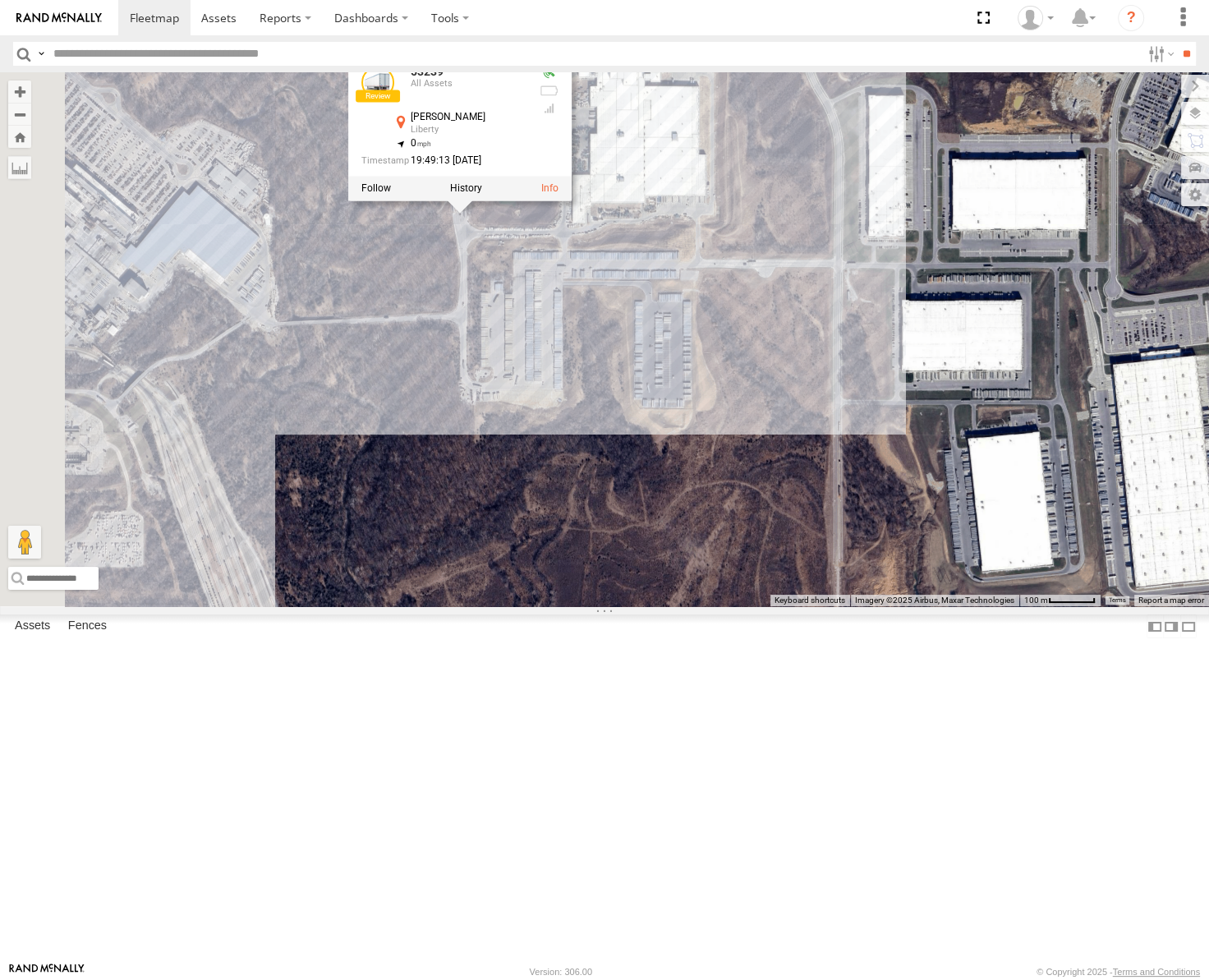
click at [572, 200] on div at bounding box center [460, 188] width 223 height 25
click at [482, 193] on label at bounding box center [466, 188] width 32 height 12
type input "**********"
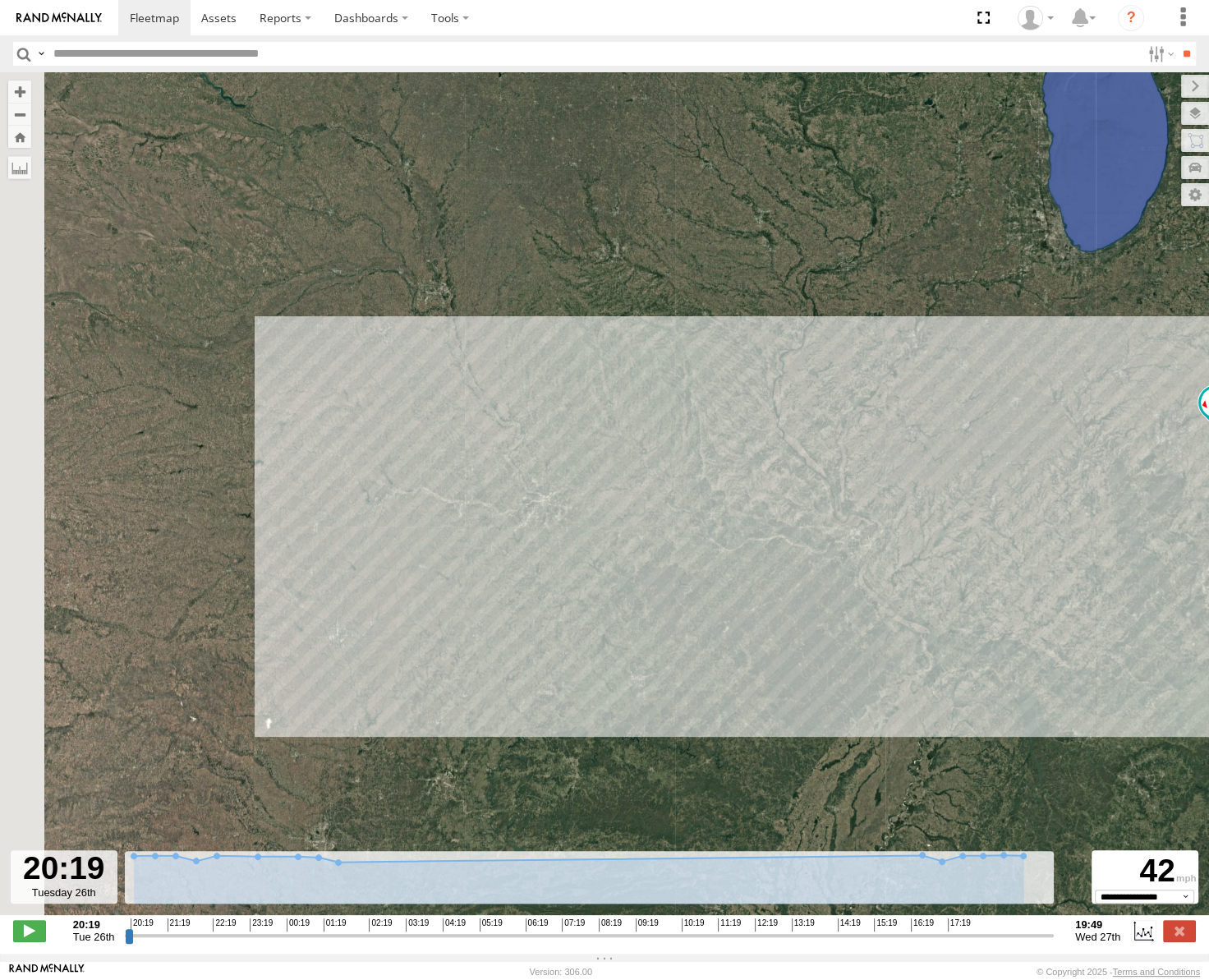
drag, startPoint x: 341, startPoint y: 530, endPoint x: 622, endPoint y: 510, distance: 281.7
click at [622, 510] on div "53239" at bounding box center [604, 502] width 1209 height 860
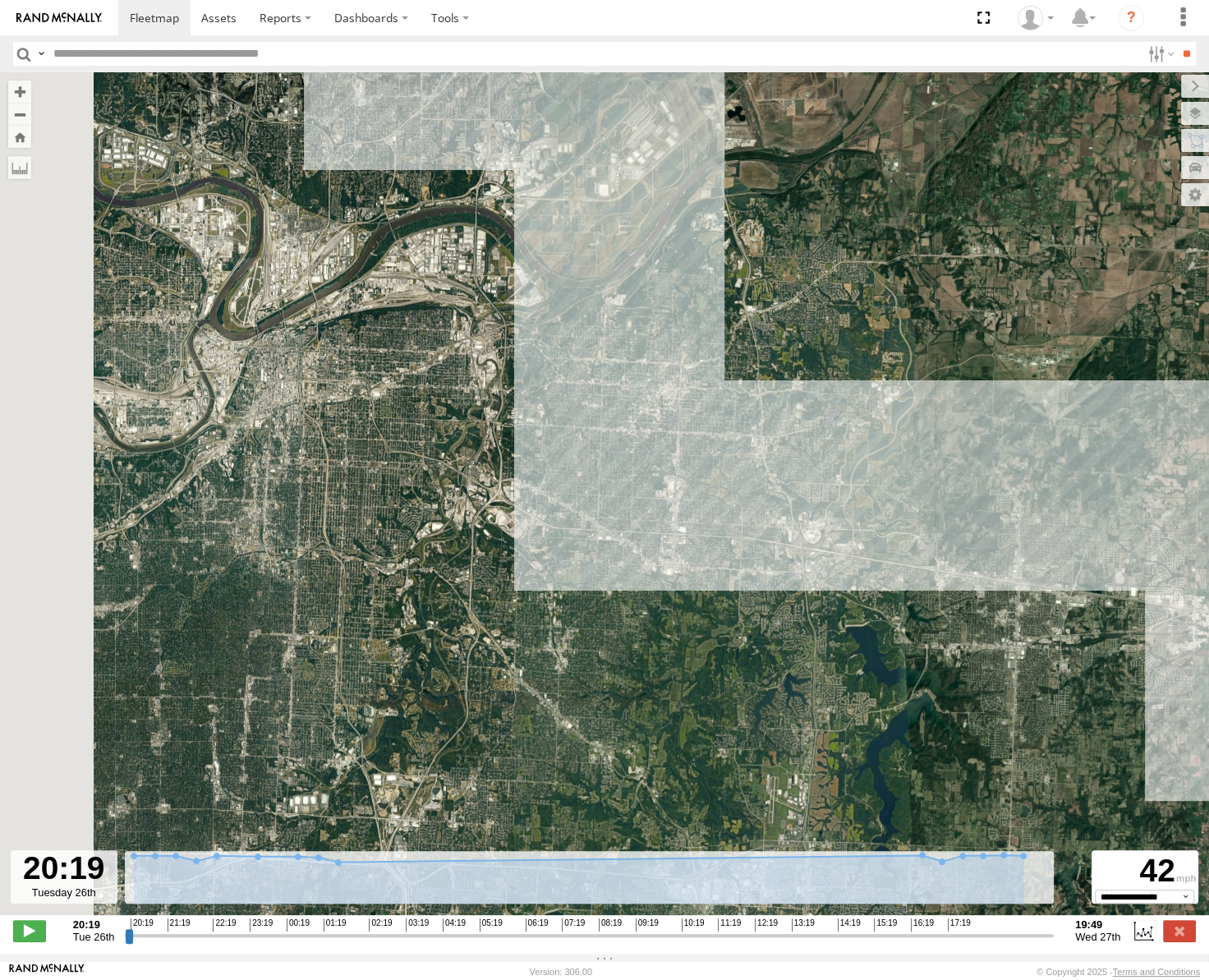
drag, startPoint x: 616, startPoint y: 476, endPoint x: 681, endPoint y: 455, distance: 68.3
click at [670, 463] on div "53239" at bounding box center [604, 502] width 1209 height 860
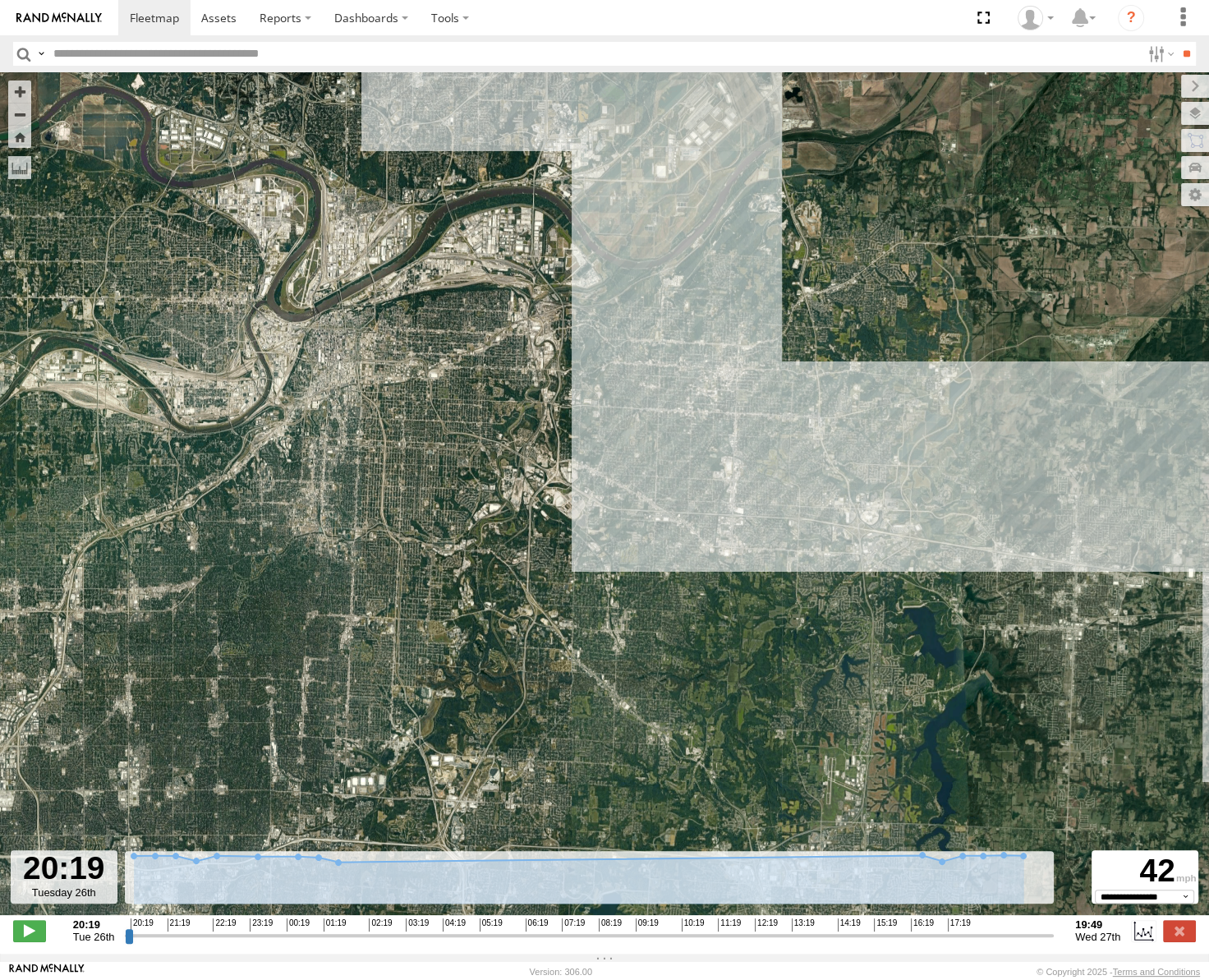
click at [0, 0] on span "Roadmap" at bounding box center [0, 0] width 0 height 0
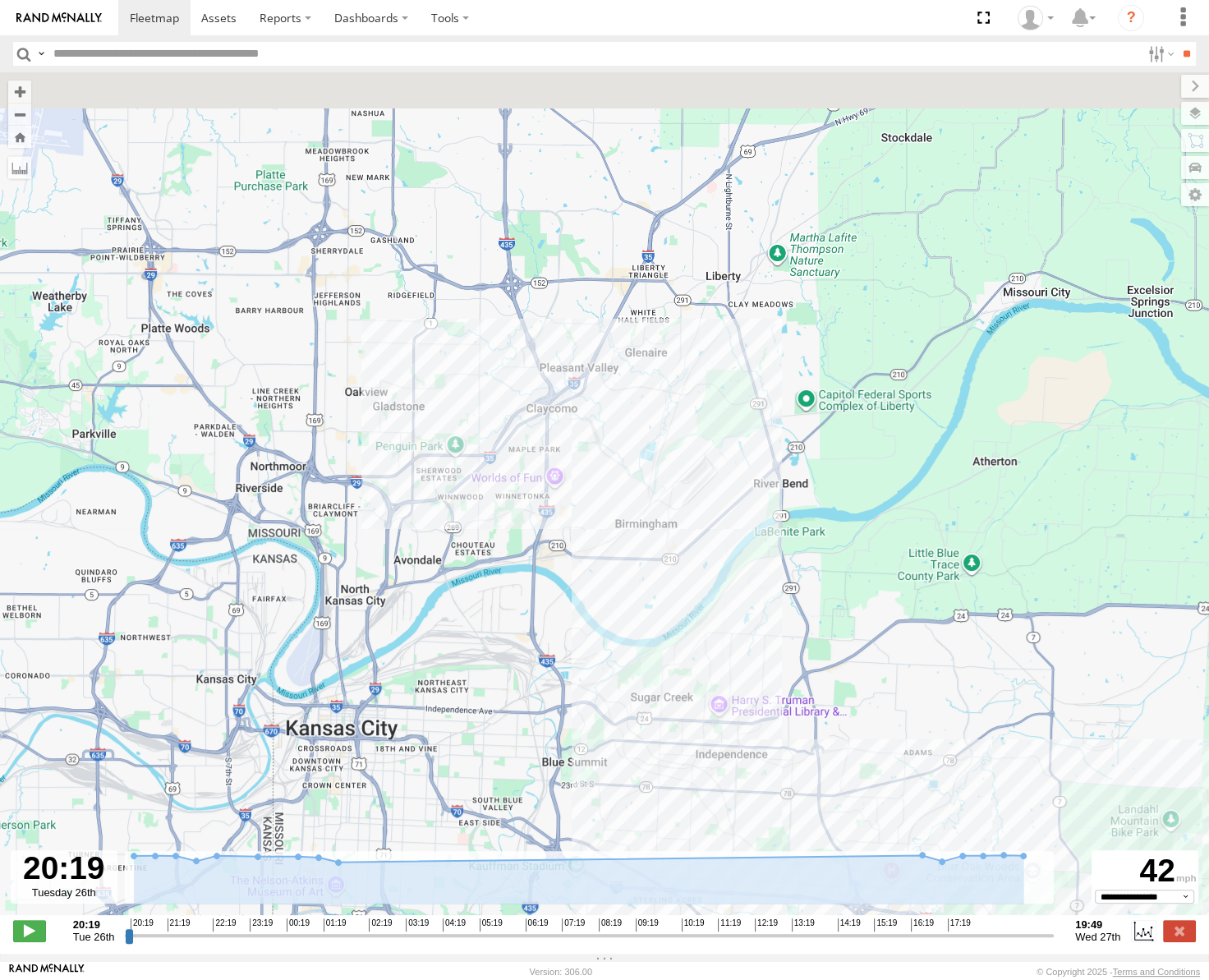
drag, startPoint x: 748, startPoint y: 229, endPoint x: 745, endPoint y: 575, distance: 346.0
click at [745, 575] on div "53239" at bounding box center [604, 502] width 1209 height 860
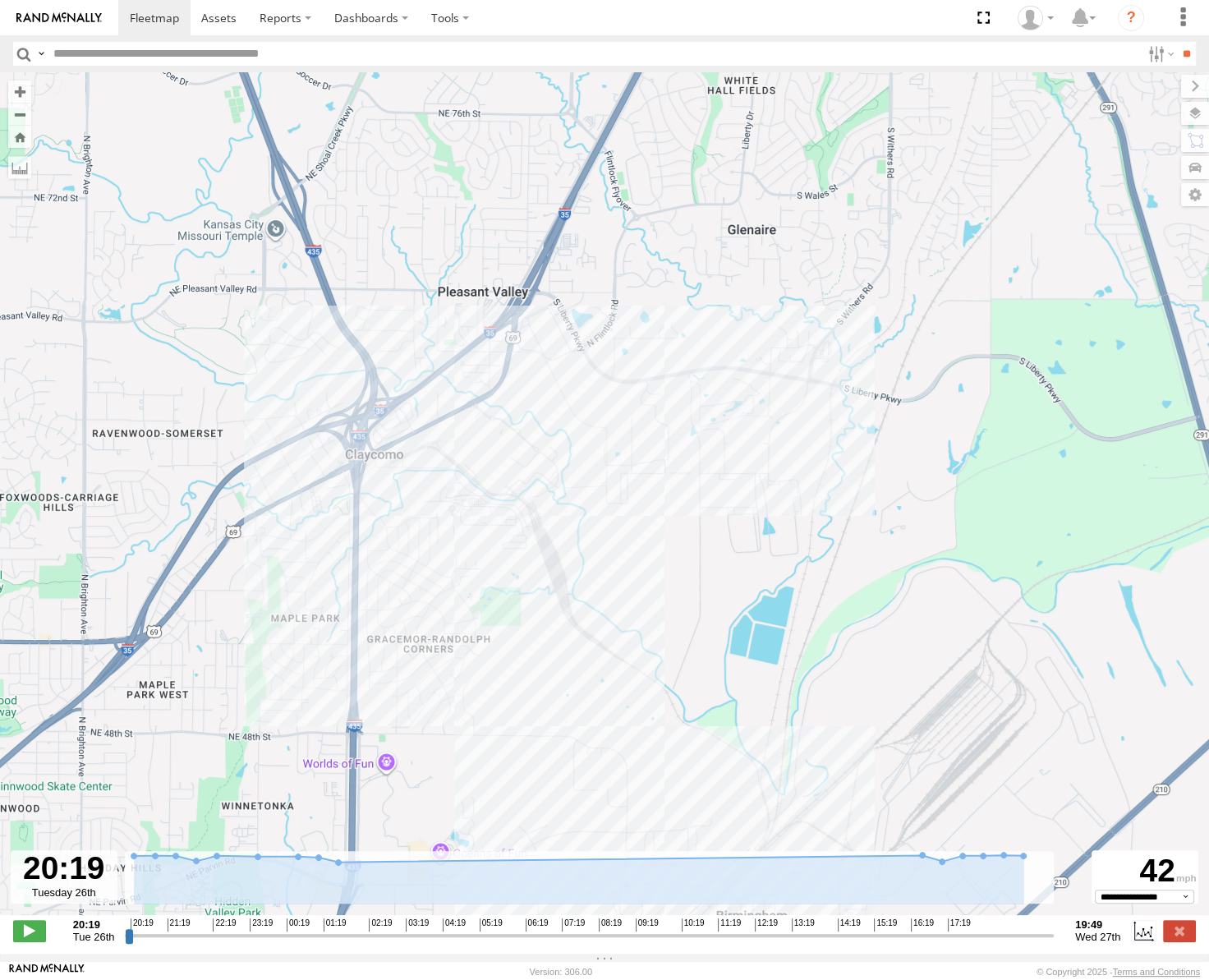
click at [0, 0] on span "Satellite" at bounding box center [0, 0] width 0 height 0
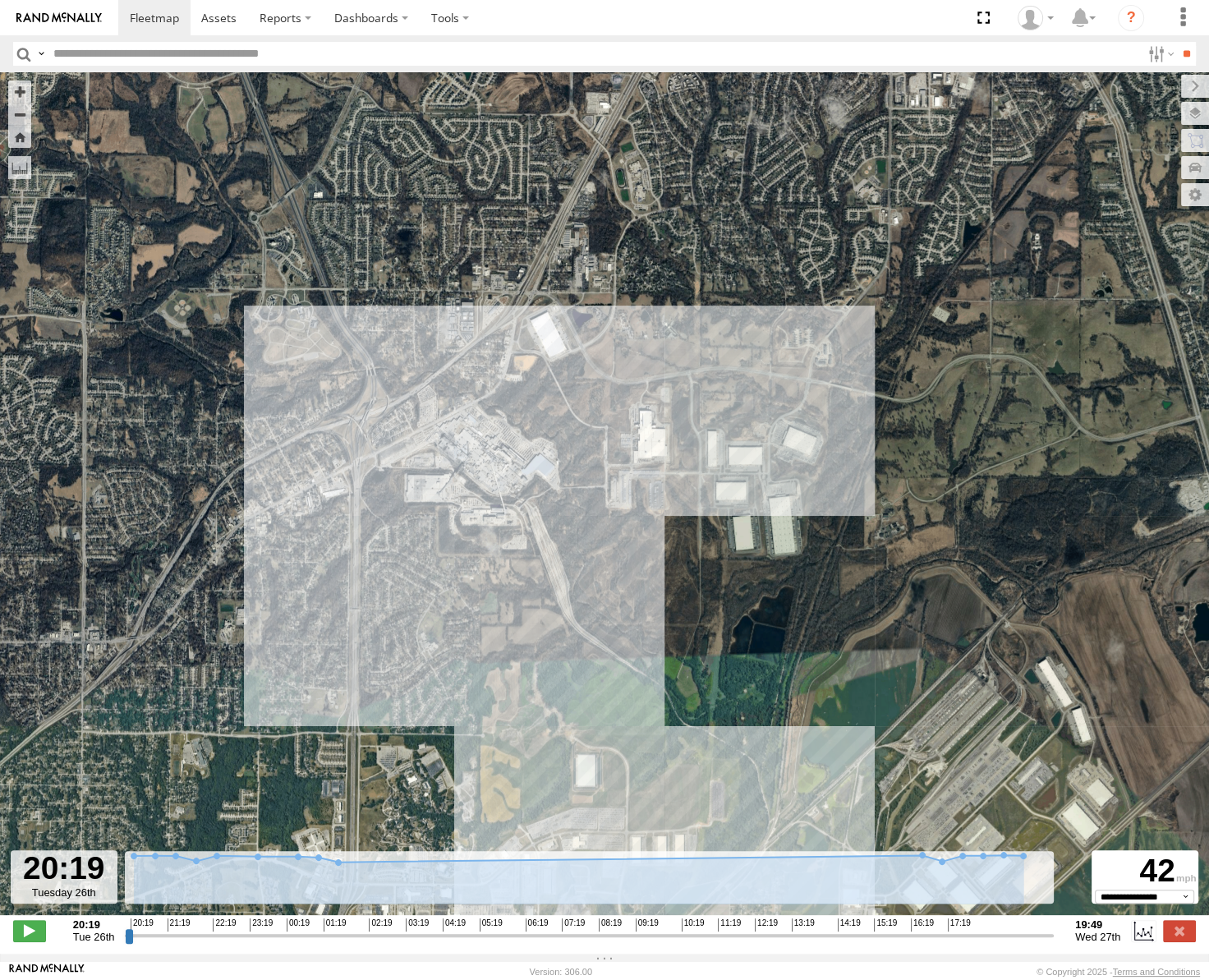
click at [0, 0] on span "Roadmap" at bounding box center [0, 0] width 0 height 0
